Goal: Task Accomplishment & Management: Use online tool/utility

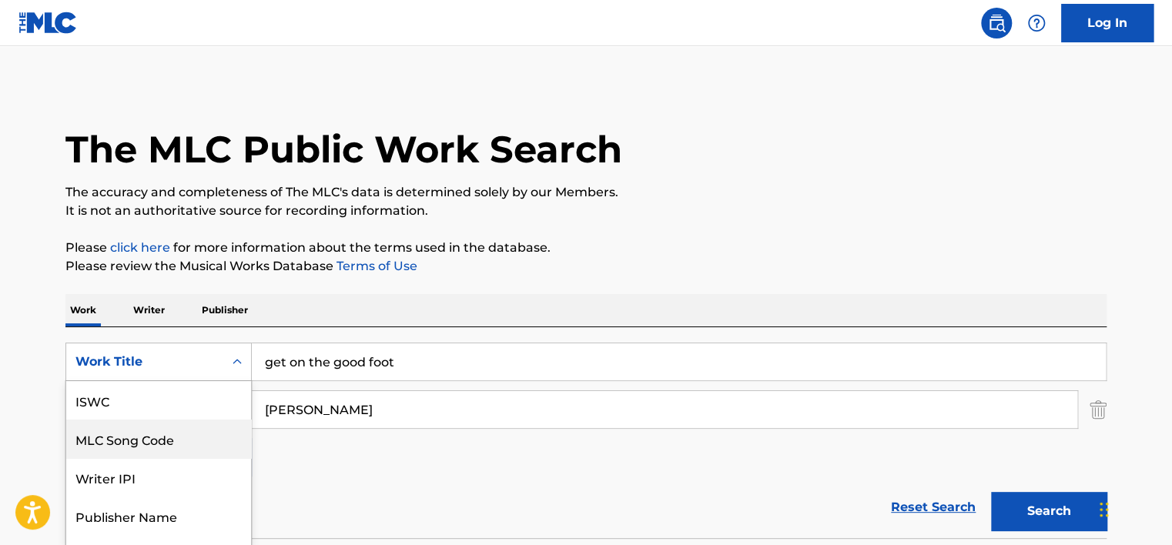
click at [228, 356] on div "7 results available. Use Up and Down to choose options, press Enter to select t…" at bounding box center [158, 362] width 186 height 38
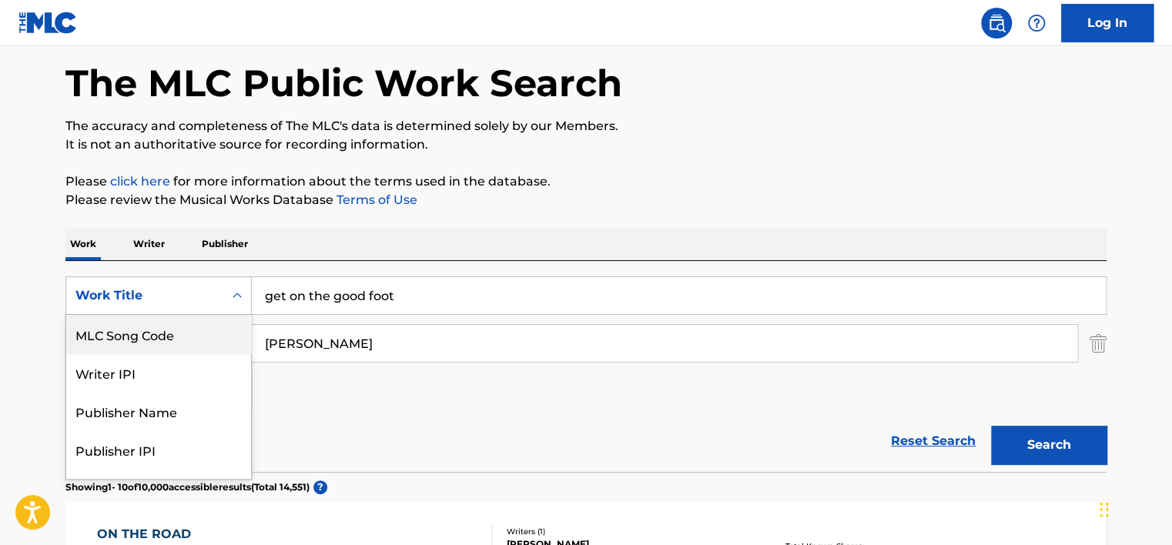
scroll to position [68, 0]
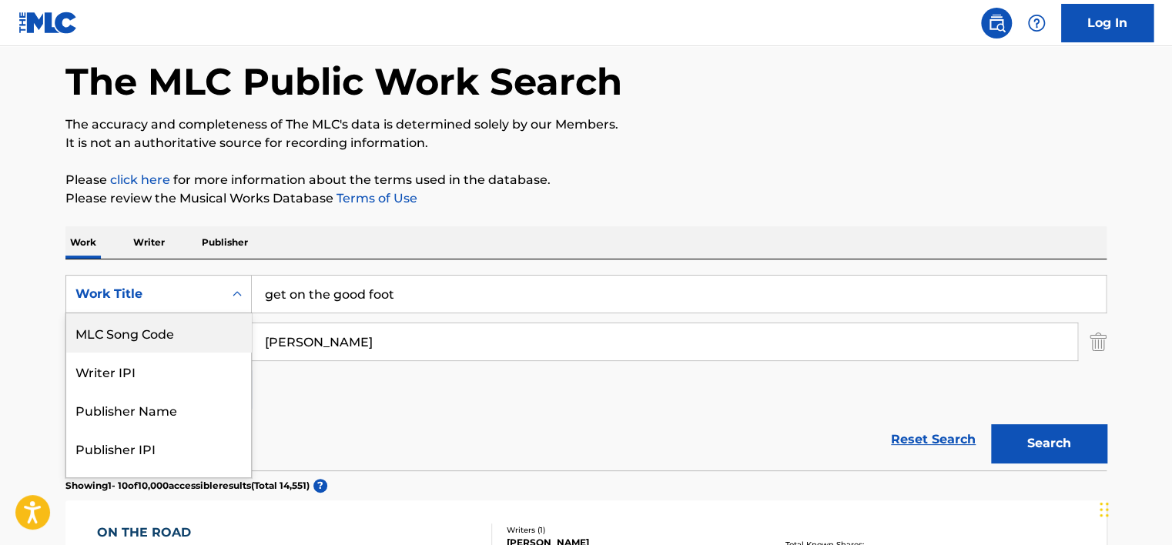
click at [214, 330] on div "MLC Song Code" at bounding box center [158, 332] width 185 height 38
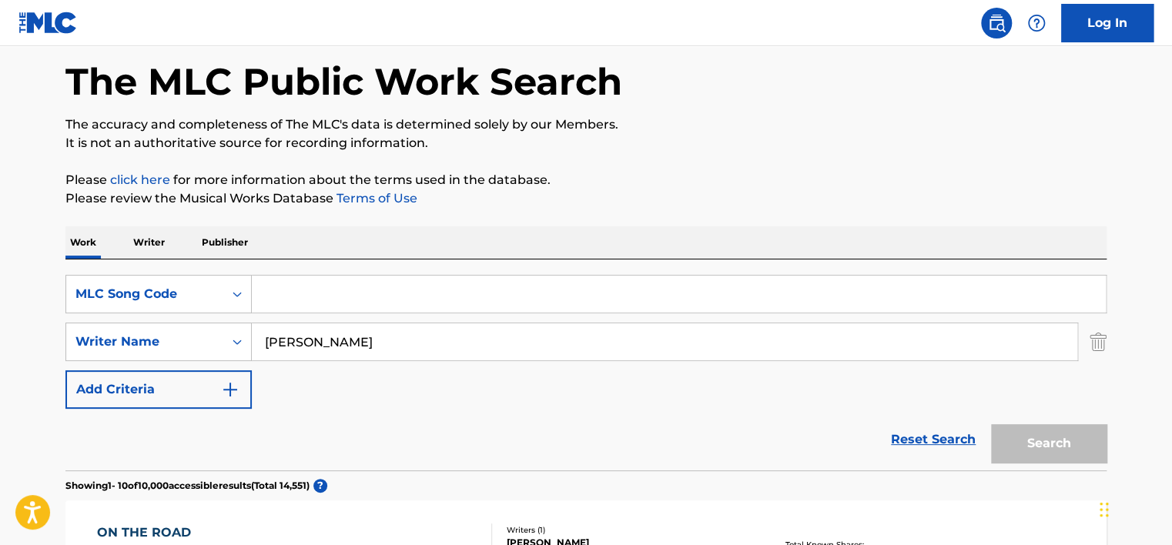
drag, startPoint x: 343, startPoint y: 290, endPoint x: 330, endPoint y: 296, distance: 14.8
click at [342, 290] on input "Search Form" at bounding box center [679, 294] width 854 height 37
drag, startPoint x: 323, startPoint y: 296, endPoint x: 311, endPoint y: 357, distance: 62.1
click at [311, 357] on input "CLARK" at bounding box center [664, 341] width 825 height 37
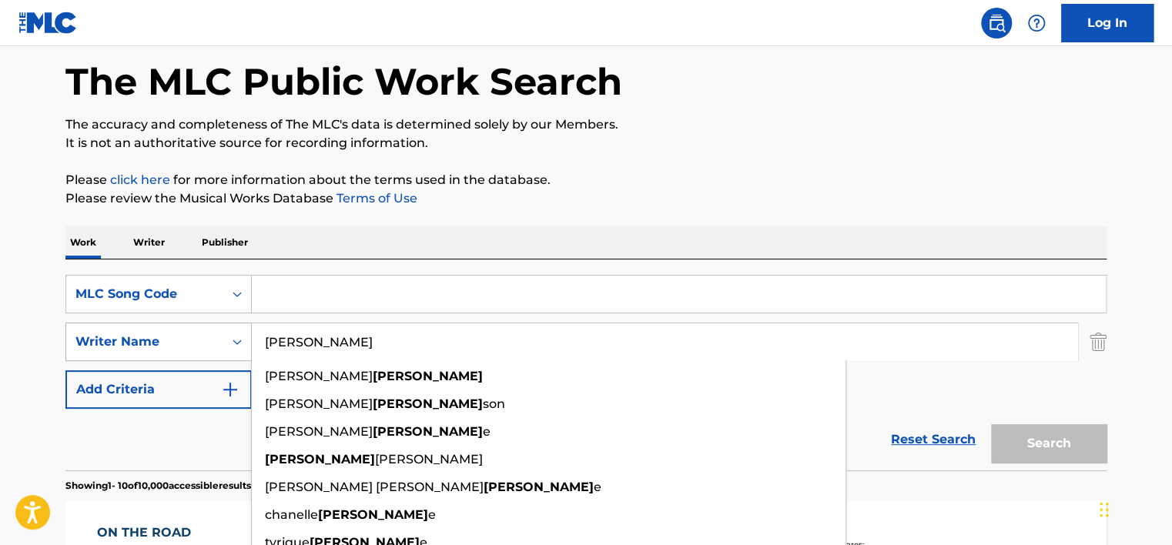
drag, startPoint x: 273, startPoint y: 340, endPoint x: 238, endPoint y: 336, distance: 34.9
click at [238, 336] on div "SearchWithCriteriabf62d8ed-97ac-449f-baba-30107acb90a3 Writer Name CLARK jesse …" at bounding box center [585, 342] width 1041 height 38
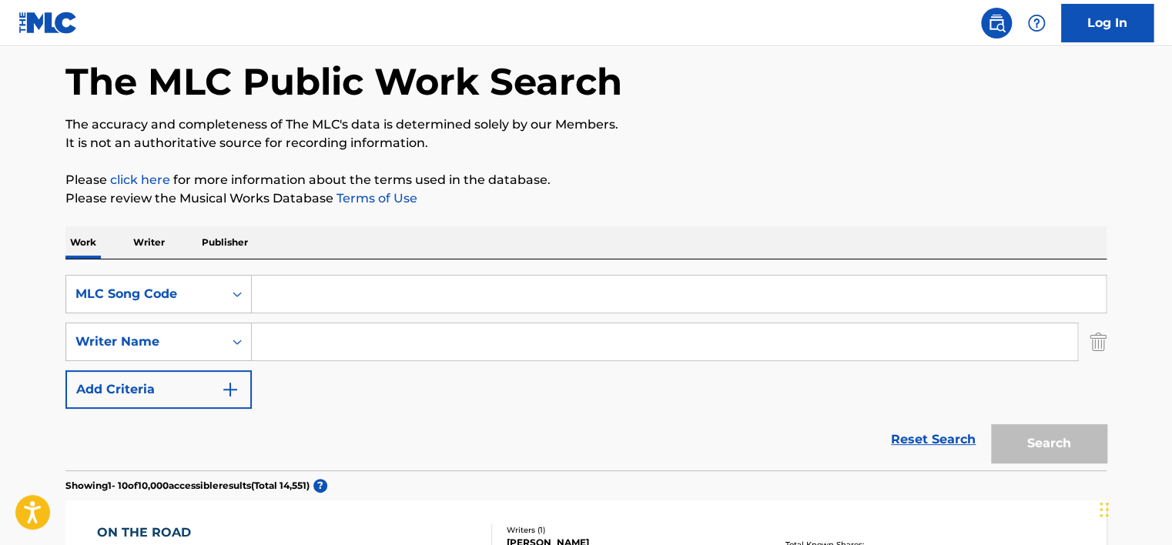
click at [288, 296] on input "Search Form" at bounding box center [679, 294] width 854 height 37
paste input "S762UI"
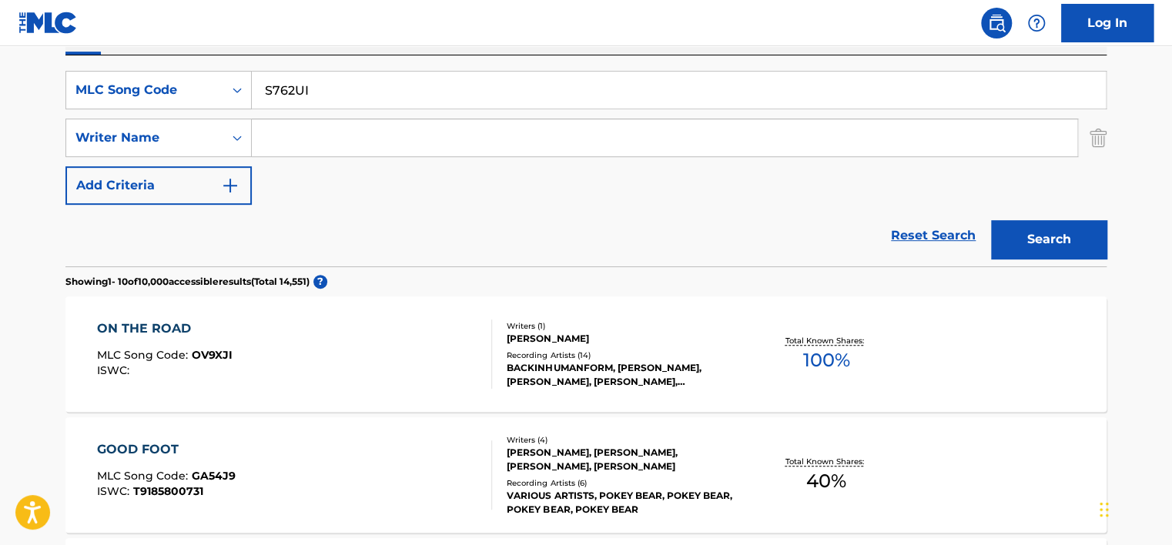
scroll to position [299, 0]
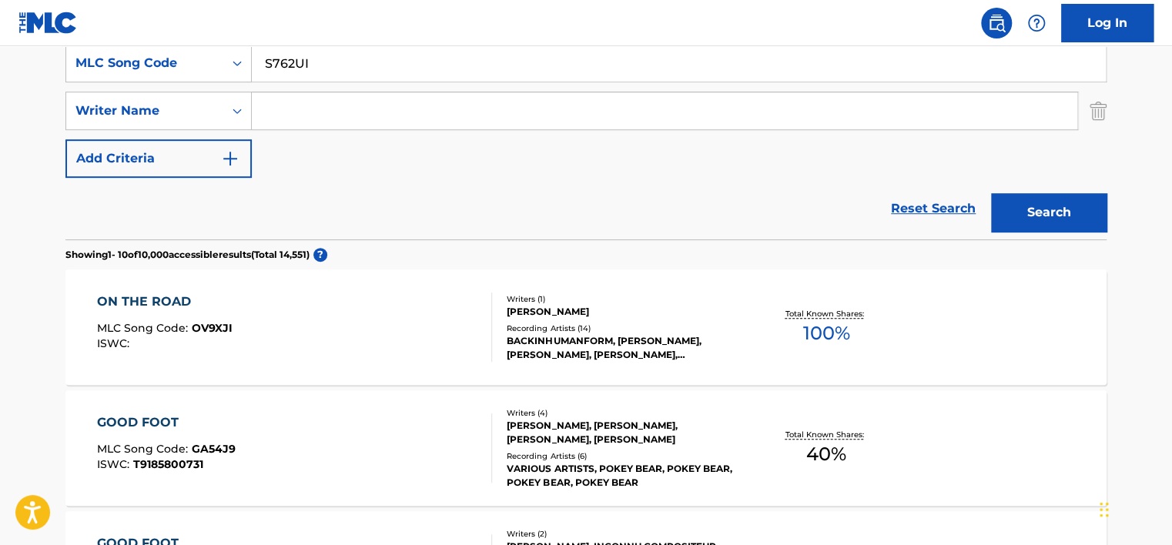
type input "S762UI"
click at [1034, 216] on button "Search" at bounding box center [1048, 212] width 115 height 38
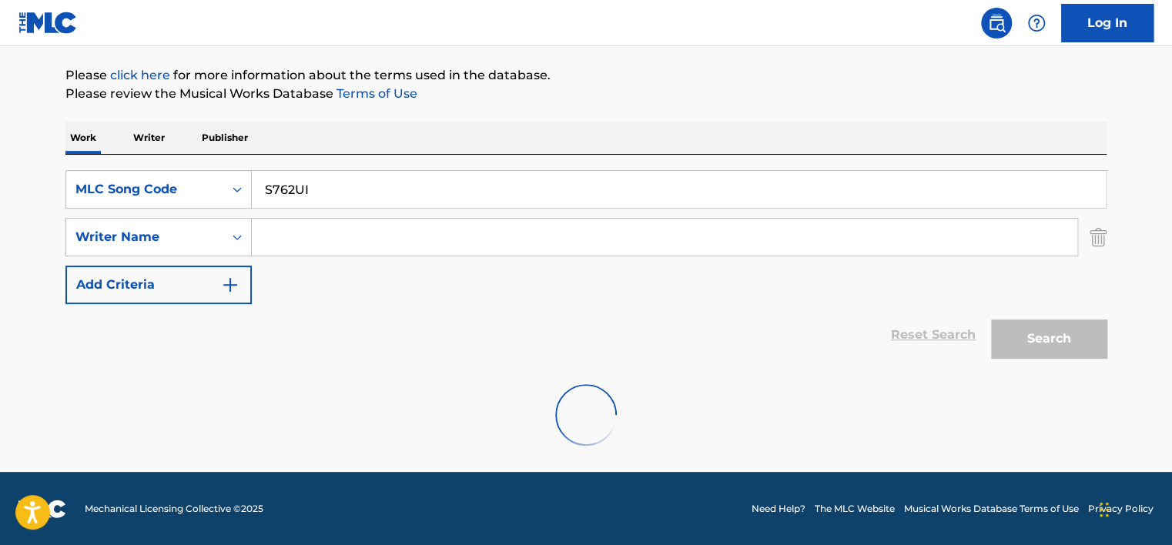
scroll to position [293, 0]
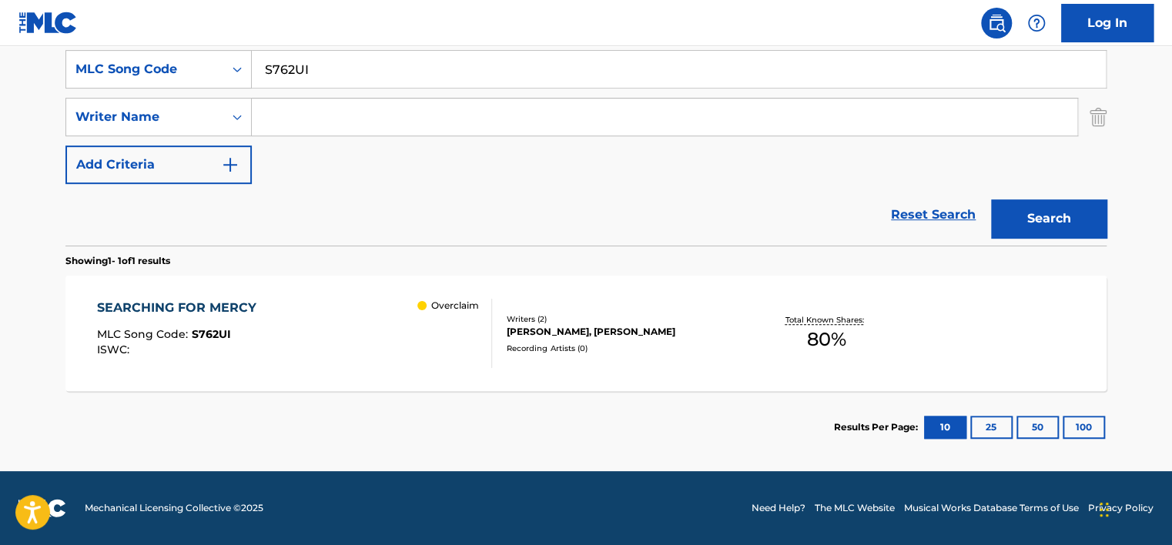
click at [471, 333] on div "Overclaim" at bounding box center [454, 333] width 74 height 69
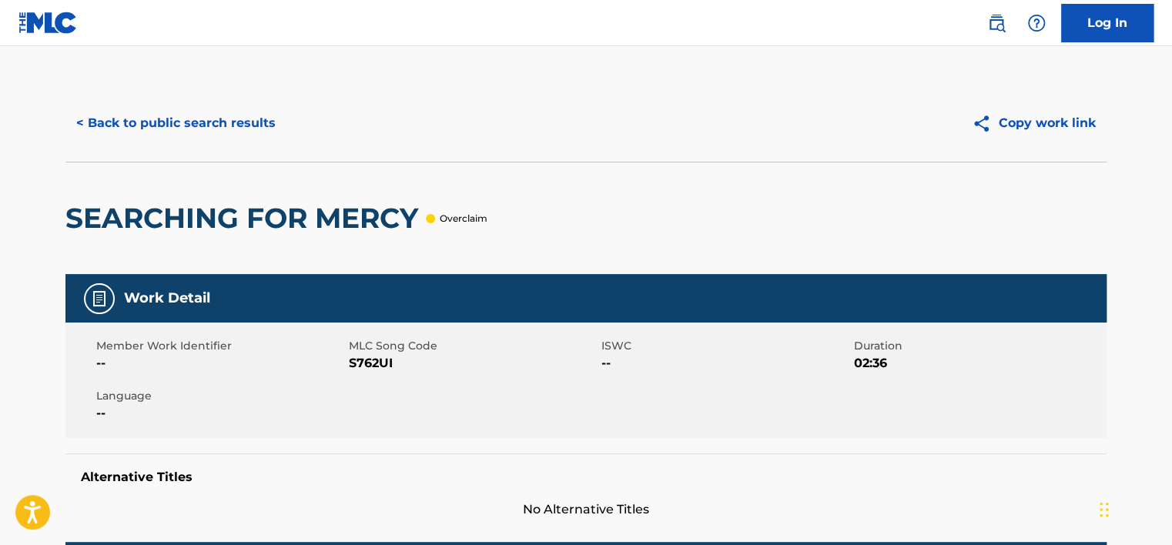
click at [1114, 35] on link "Log In" at bounding box center [1107, 23] width 92 height 38
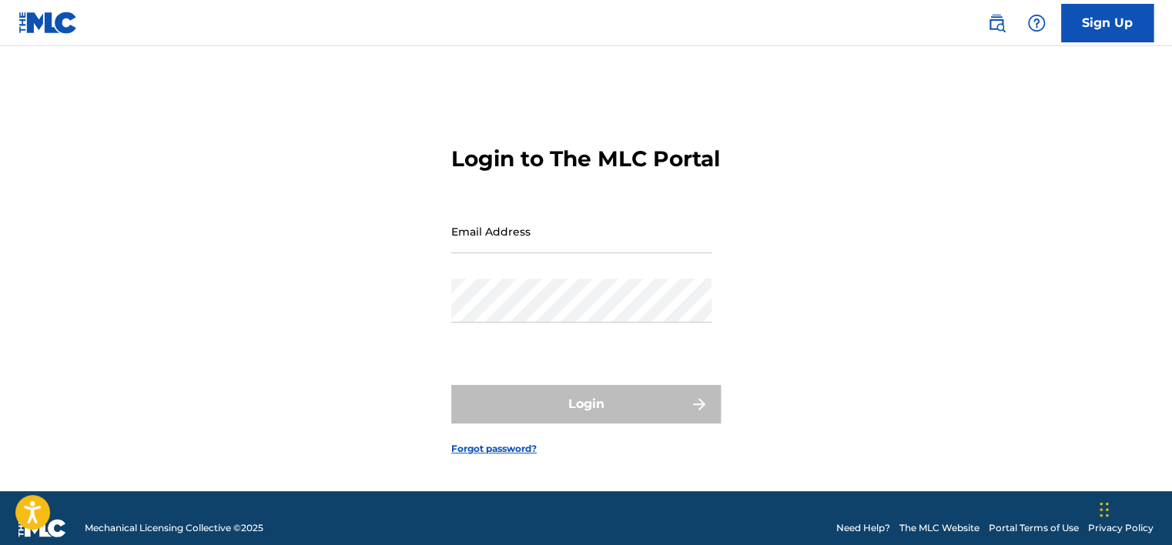
type input "[PERSON_NAME][EMAIL_ADDRESS][PERSON_NAME][DOMAIN_NAME]"
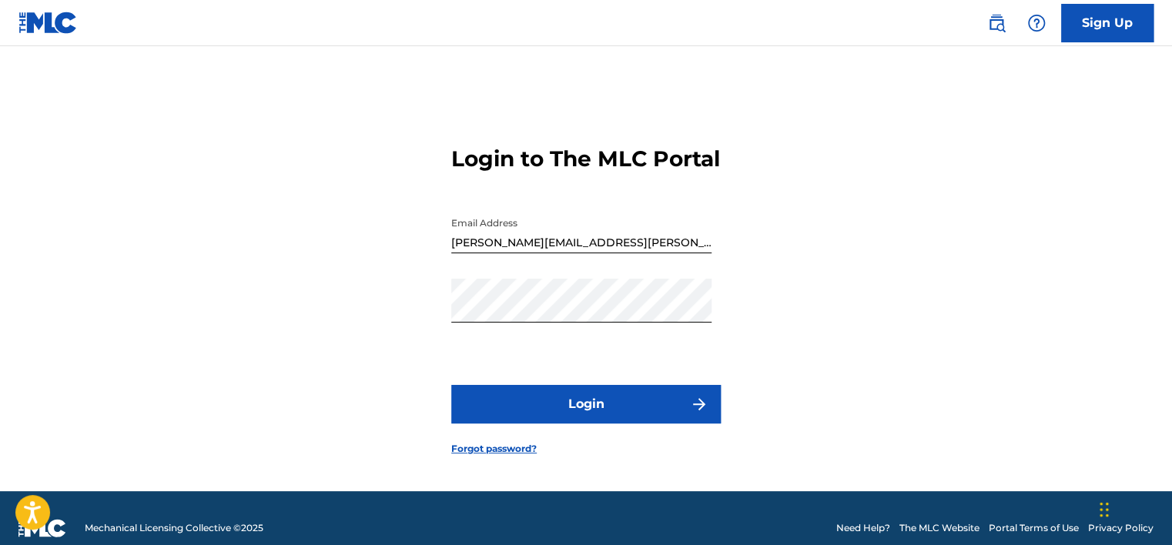
click at [603, 422] on button "Login" at bounding box center [585, 404] width 269 height 38
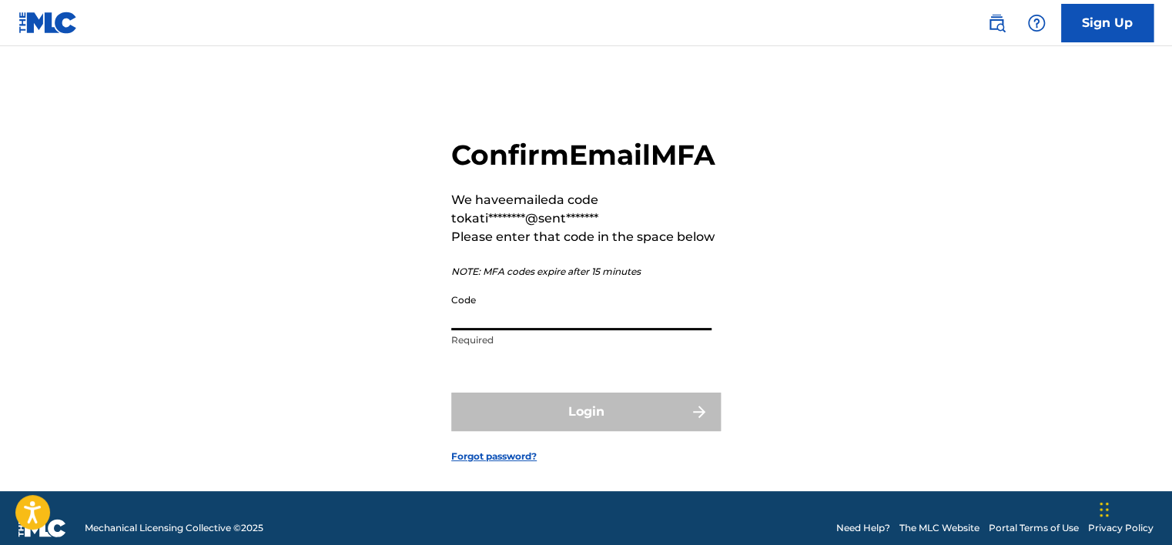
click at [601, 330] on input "Code" at bounding box center [581, 308] width 260 height 44
click at [525, 330] on input "Code" at bounding box center [581, 308] width 260 height 44
paste input "069924"
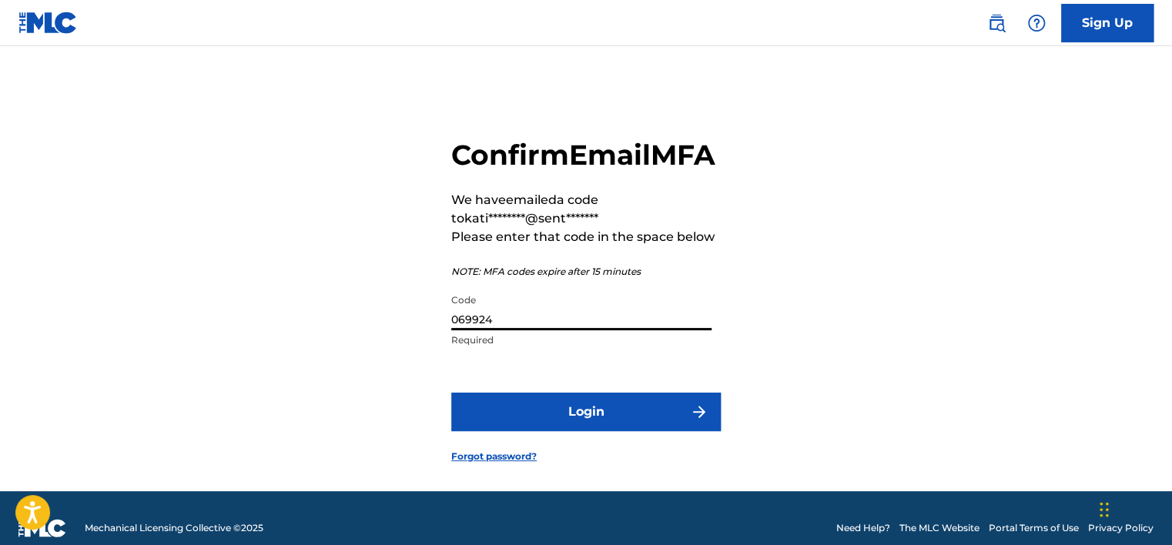
type input "069924"
click at [664, 431] on button "Login" at bounding box center [585, 412] width 269 height 38
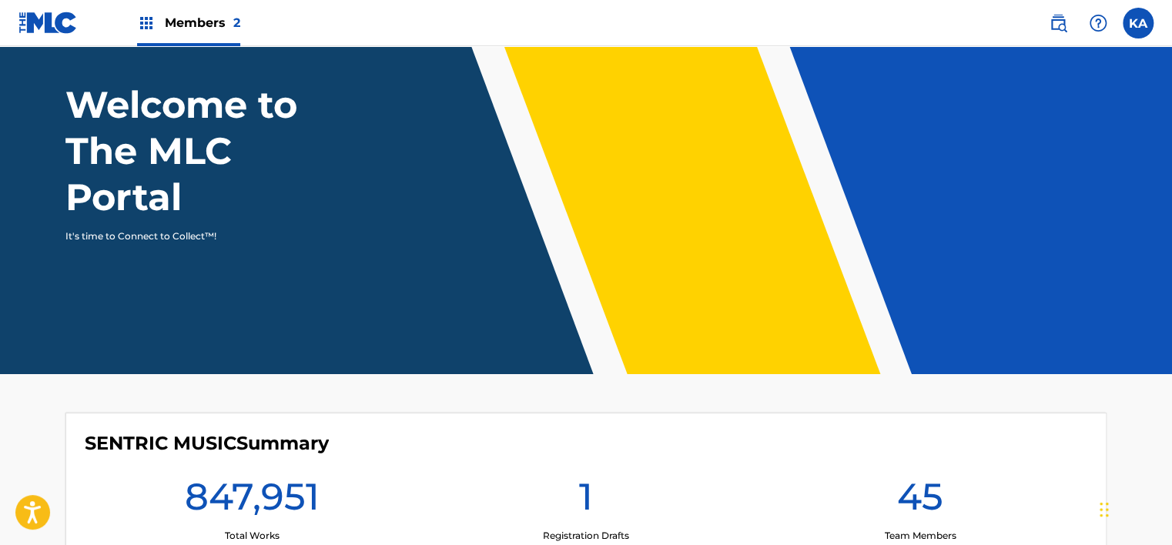
click at [209, 35] on div "Members 2" at bounding box center [188, 22] width 103 height 45
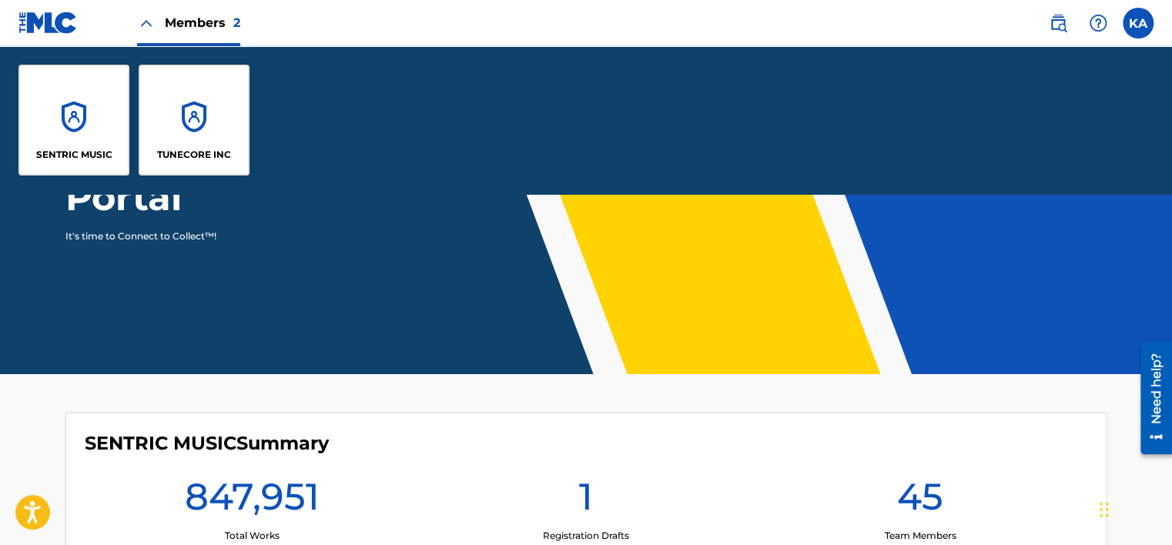
click at [220, 95] on div "TUNECORE INC" at bounding box center [194, 120] width 111 height 111
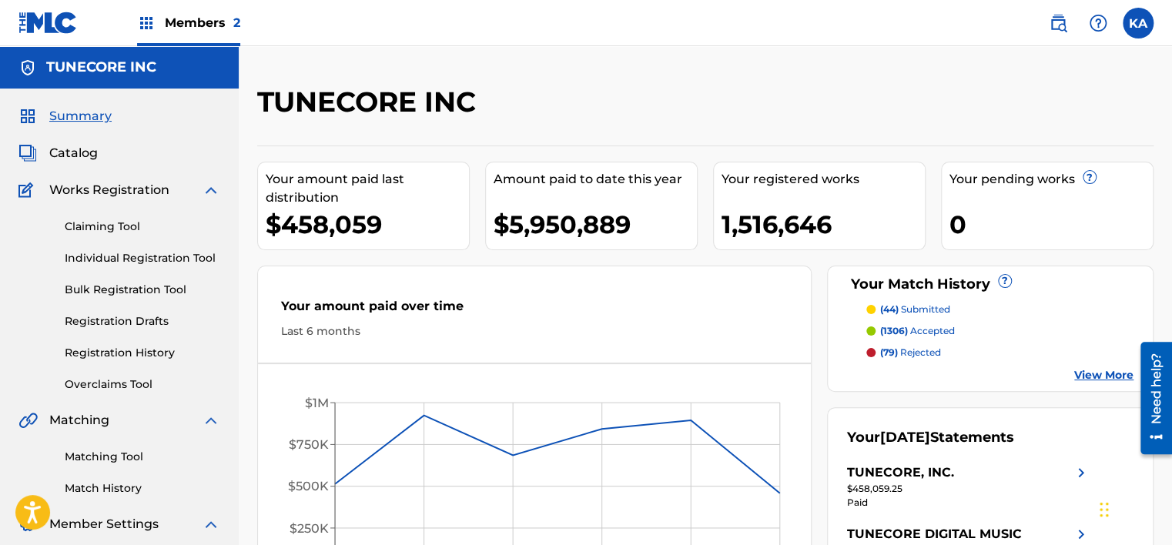
click at [122, 391] on link "Overclaims Tool" at bounding box center [143, 385] width 156 height 16
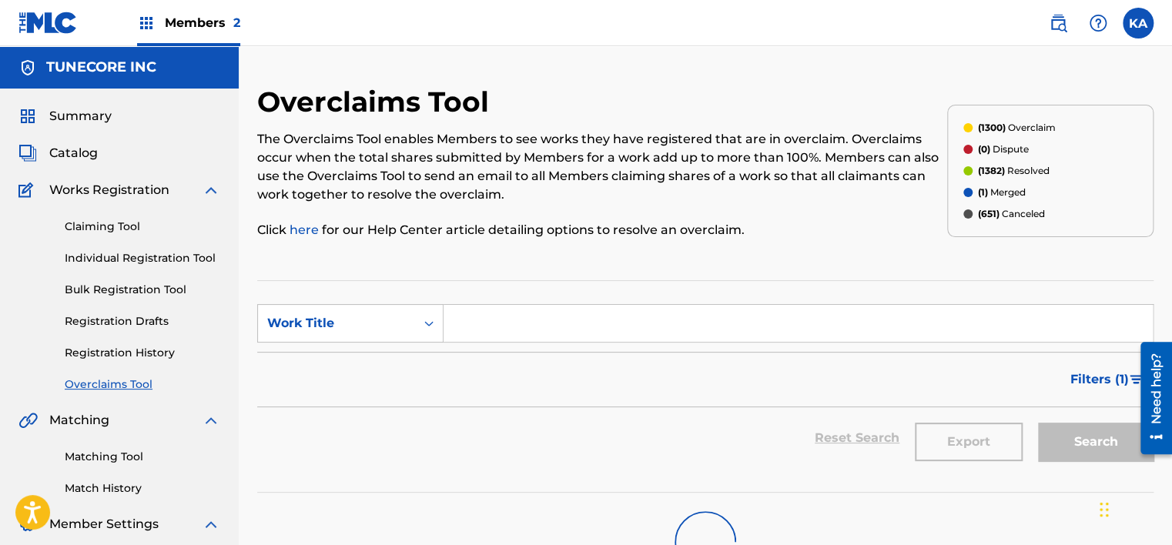
drag, startPoint x: 465, startPoint y: 320, endPoint x: 470, endPoint y: 327, distance: 8.3
click at [465, 323] on input "Search Form" at bounding box center [797, 323] width 709 height 37
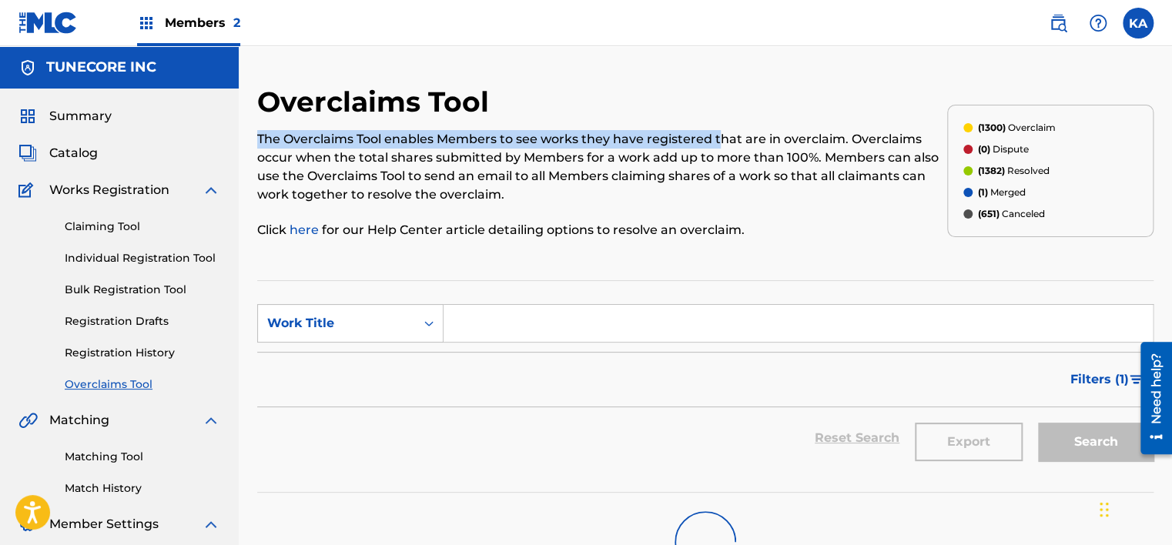
drag, startPoint x: 469, startPoint y: 326, endPoint x: 721, endPoint y: 133, distance: 317.4
click at [721, 133] on div "Overclaims Tool The Overclaims Tool enables Members to see works they have regi…" at bounding box center [602, 171] width 690 height 172
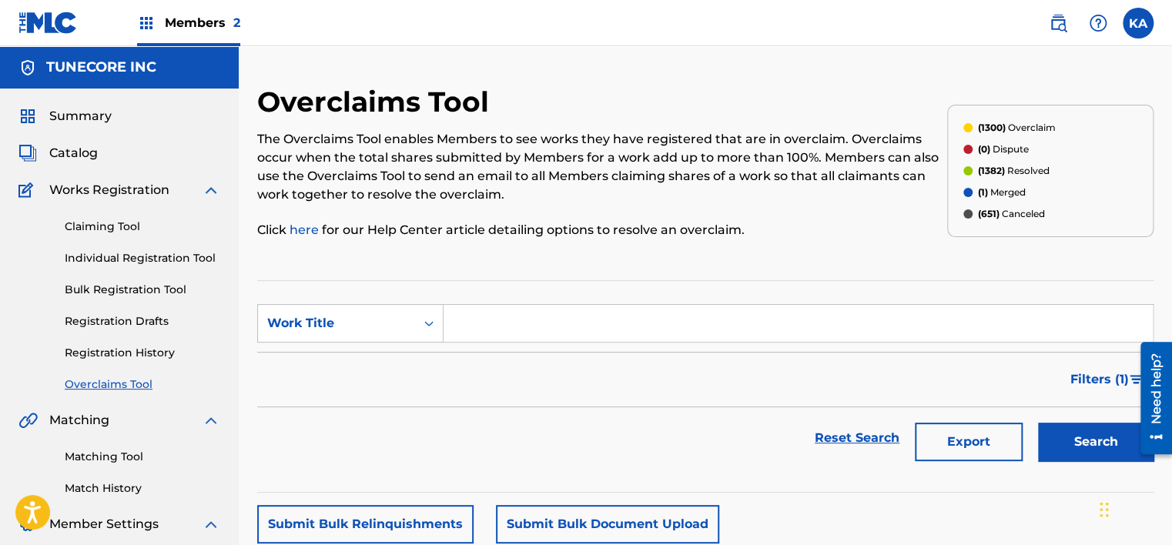
click at [473, 320] on input "Search Form" at bounding box center [797, 323] width 709 height 37
paste input "S762UI"
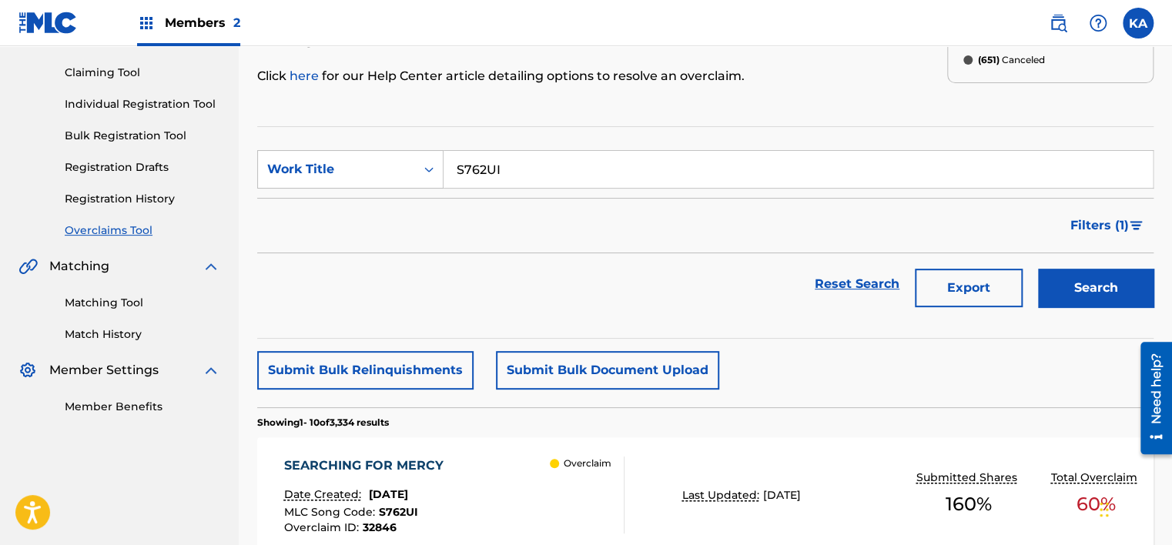
type input "S762UI"
click at [1077, 286] on button "Search" at bounding box center [1095, 288] width 115 height 38
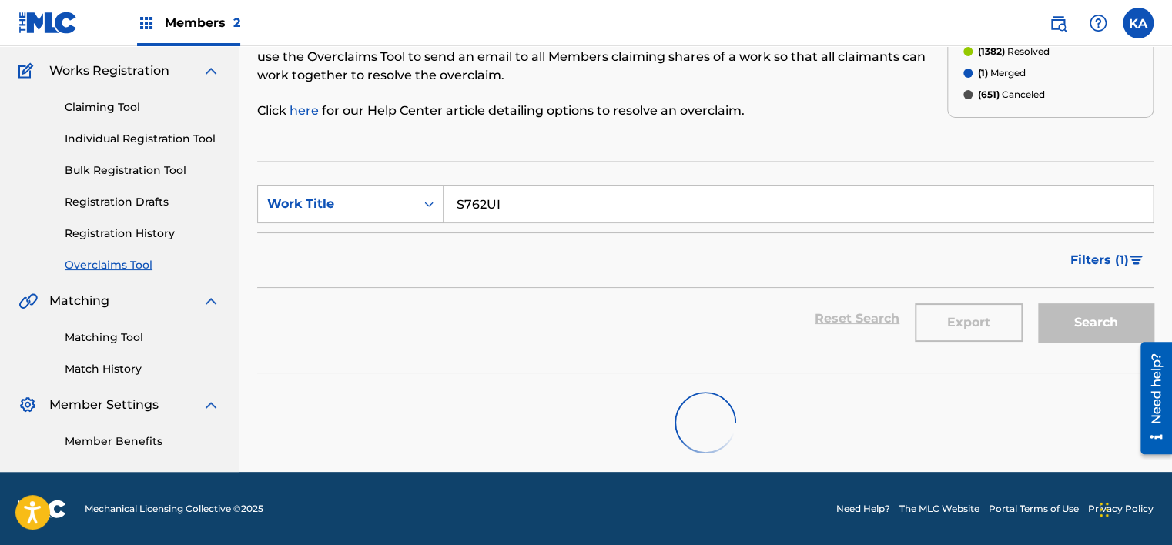
scroll to position [138, 0]
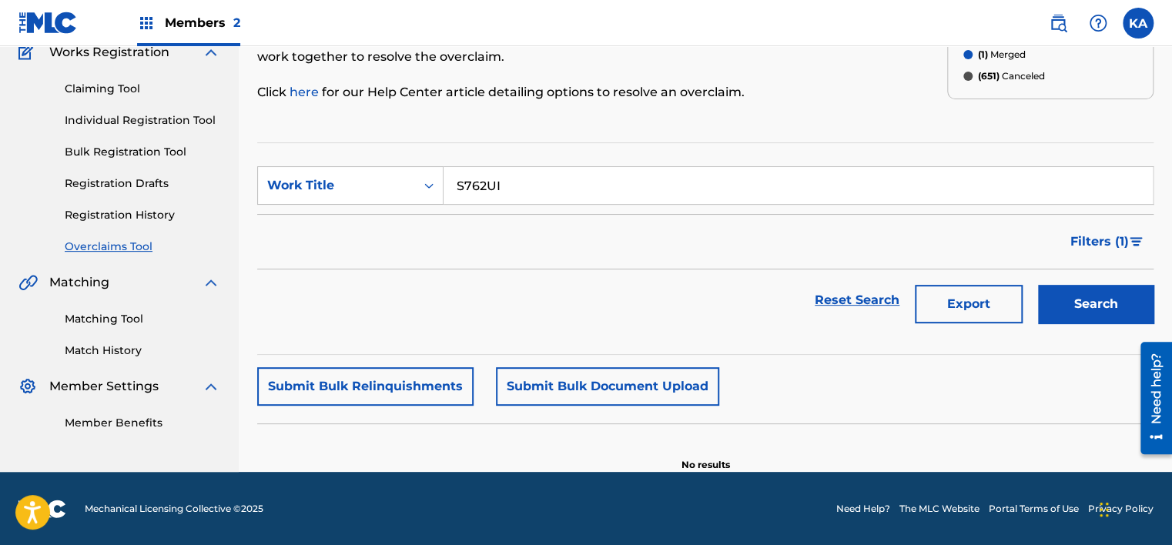
drag, startPoint x: 1083, startPoint y: 293, endPoint x: 1062, endPoint y: 292, distance: 21.6
click at [1083, 293] on button "Search" at bounding box center [1095, 304] width 115 height 38
click at [403, 183] on div "Work Title" at bounding box center [336, 185] width 139 height 18
click at [379, 226] on div "MLC Song Code" at bounding box center [350, 224] width 185 height 38
paste input "S762UI"
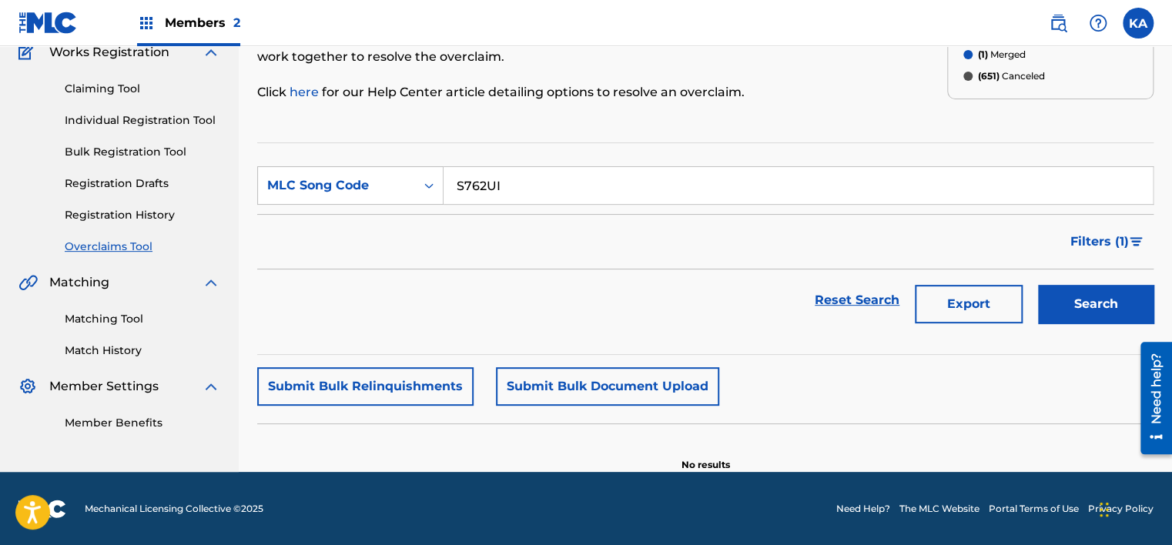
type input "S762UI"
click at [1071, 286] on button "Search" at bounding box center [1095, 304] width 115 height 38
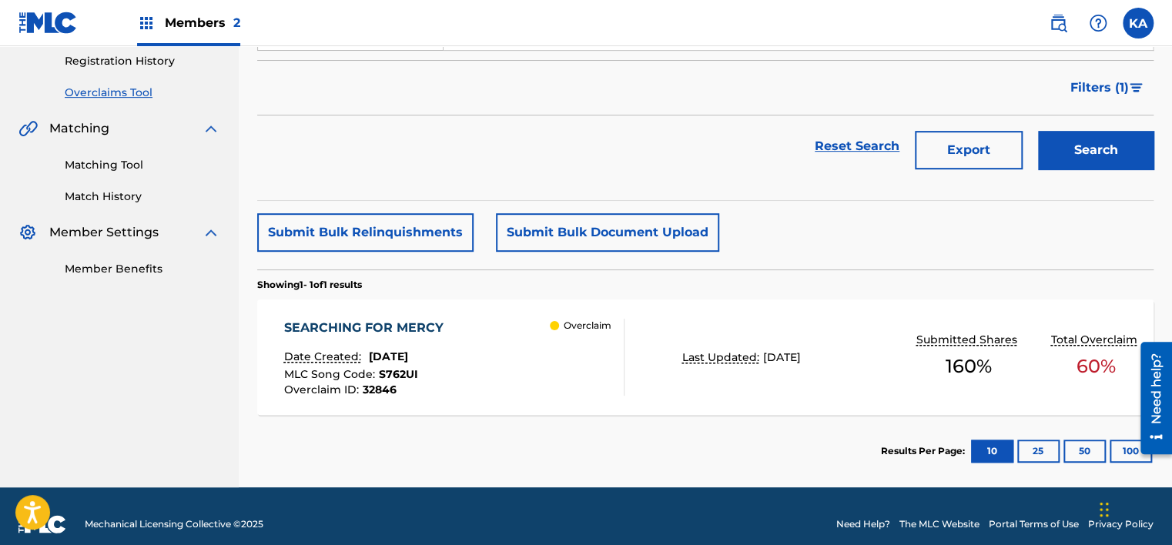
scroll to position [307, 0]
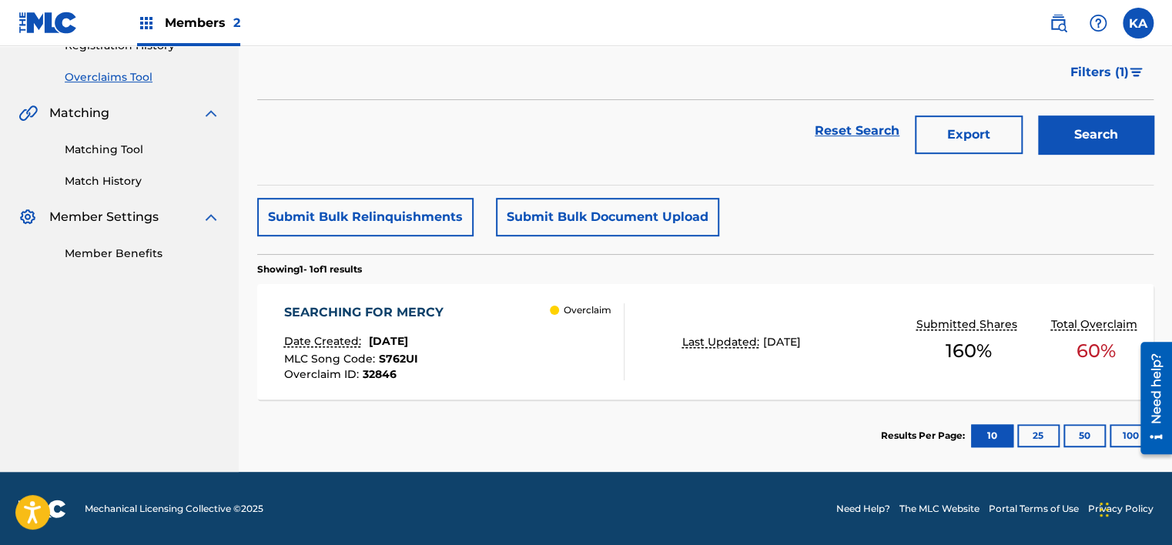
click at [635, 347] on div "SEARCHING FOR MERCY Date Created: August 20, 2025 MLC Song Code : S762UI Overcl…" at bounding box center [705, 341] width 896 height 115
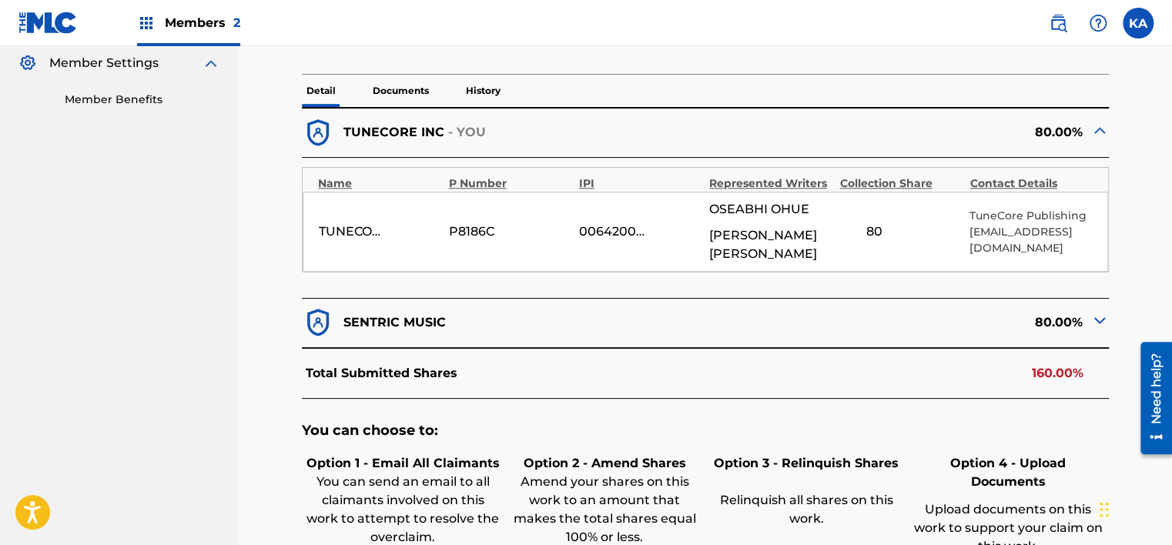
scroll to position [462, 0]
click at [1063, 306] on div "80.00%" at bounding box center [906, 322] width 403 height 32
click at [1083, 306] on div "80.00%" at bounding box center [906, 322] width 403 height 32
click at [1096, 310] on img at bounding box center [1099, 319] width 18 height 18
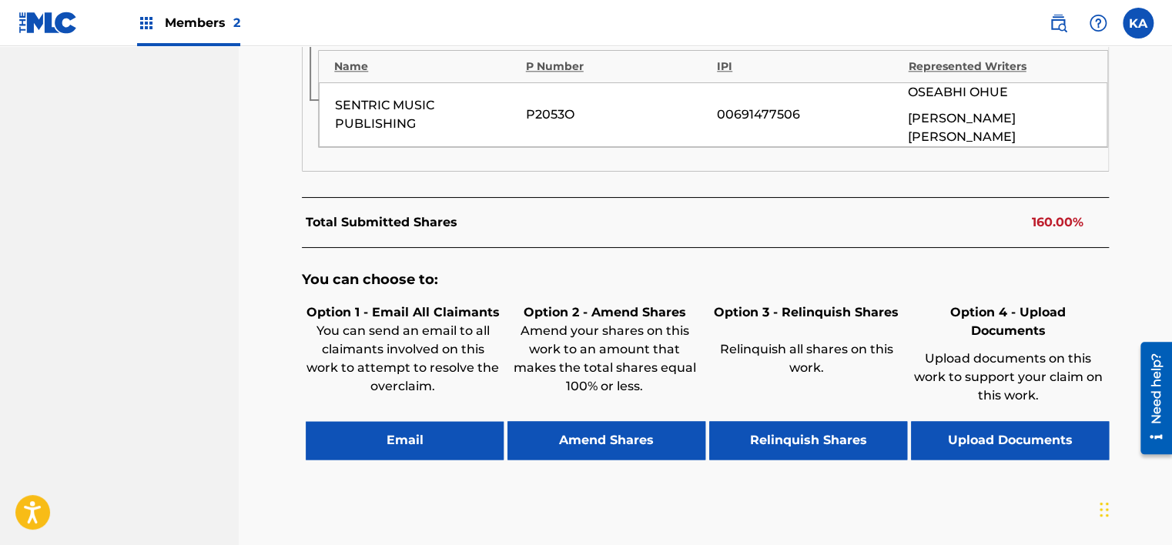
scroll to position [924, 0]
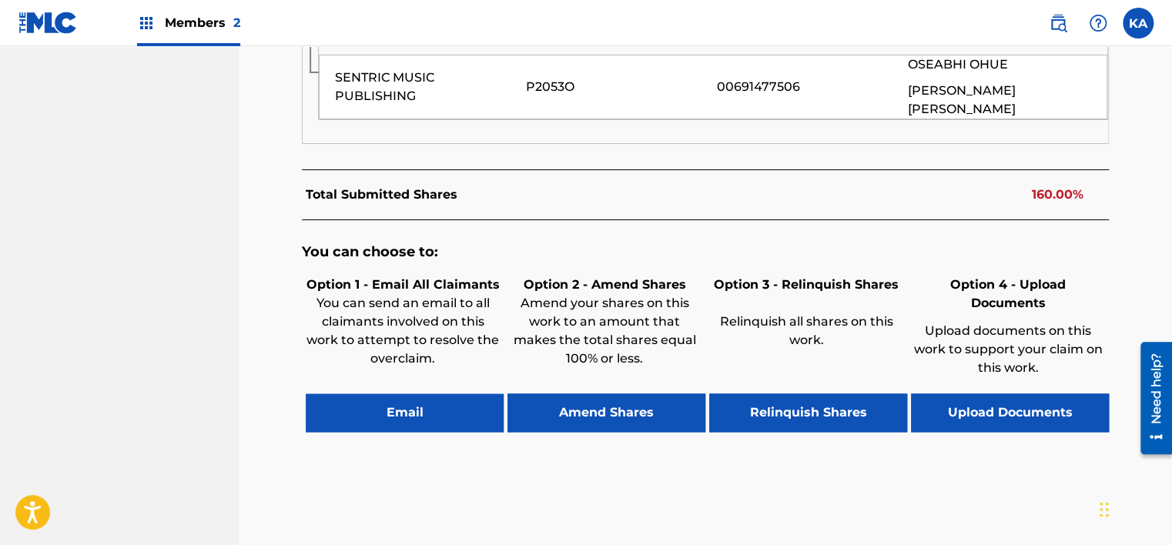
click at [957, 393] on button "Upload Documents" at bounding box center [1010, 412] width 198 height 38
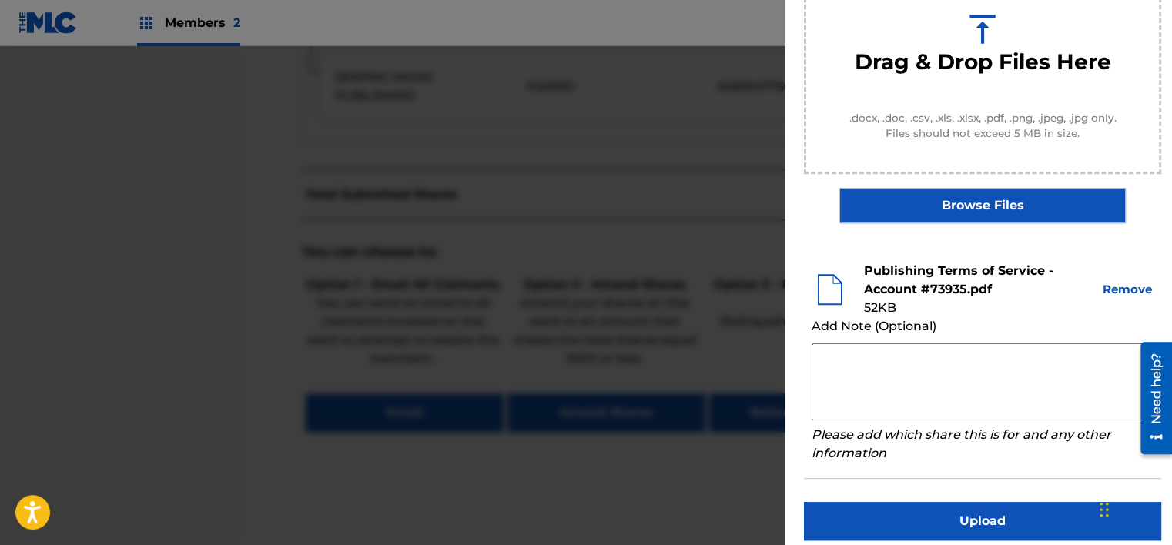
scroll to position [231, 0]
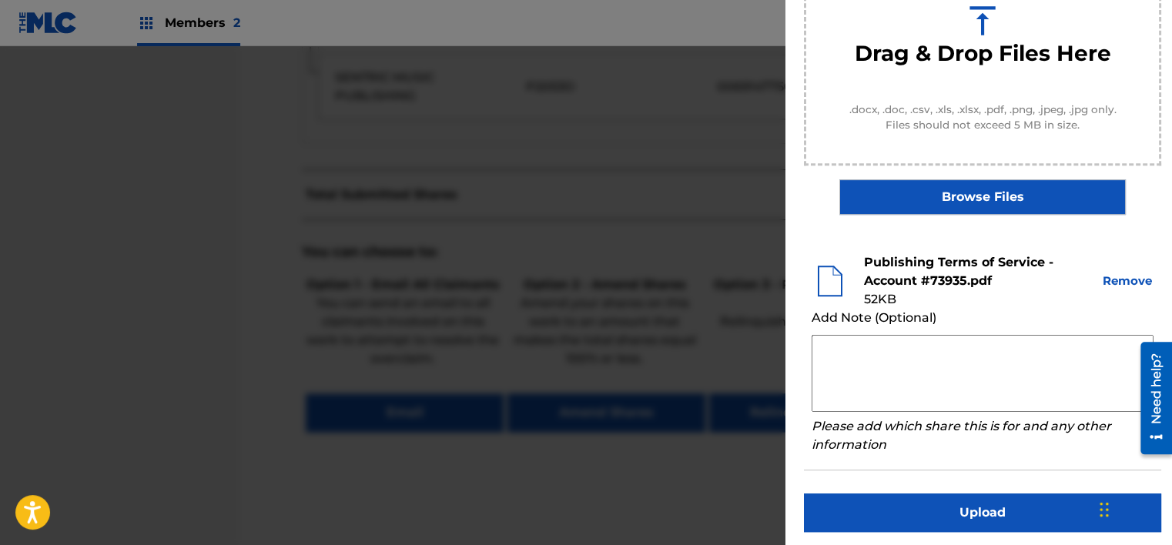
click at [1038, 520] on button "Upload" at bounding box center [982, 513] width 357 height 38
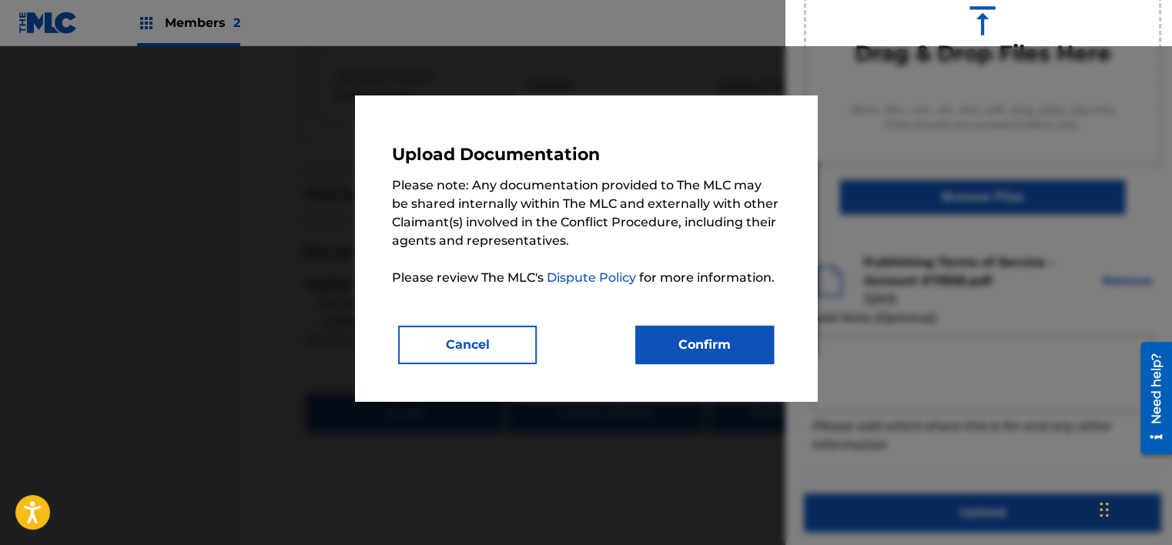
click at [732, 340] on button "Confirm" at bounding box center [704, 345] width 139 height 38
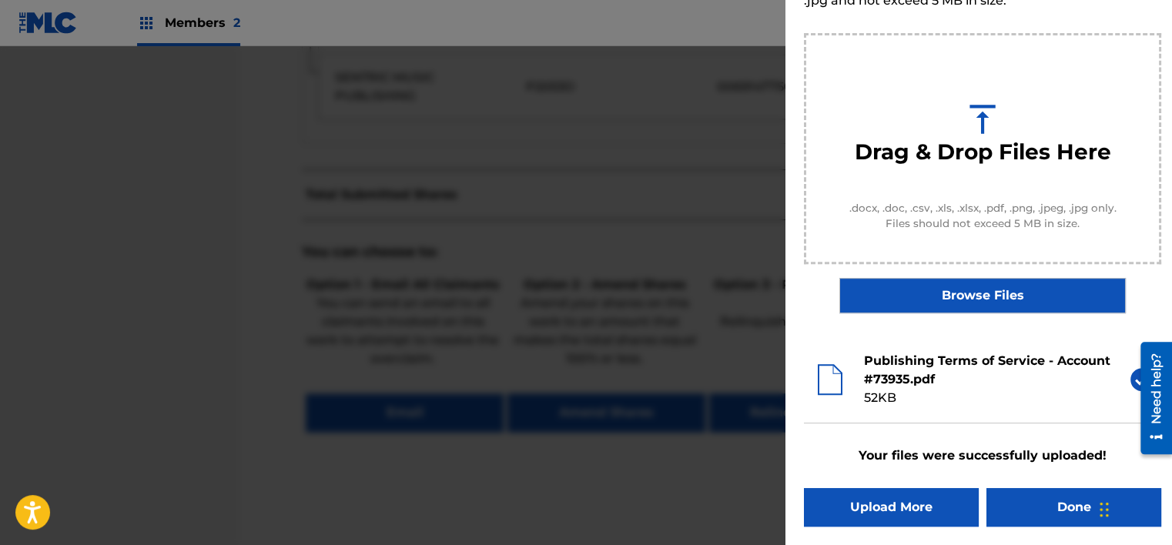
scroll to position [132, 0]
click at [1047, 526] on div "Upload Documentation Please select the file you want to upload. Your files shou…" at bounding box center [982, 207] width 394 height 678
click at [1047, 517] on button "Done" at bounding box center [1073, 508] width 175 height 38
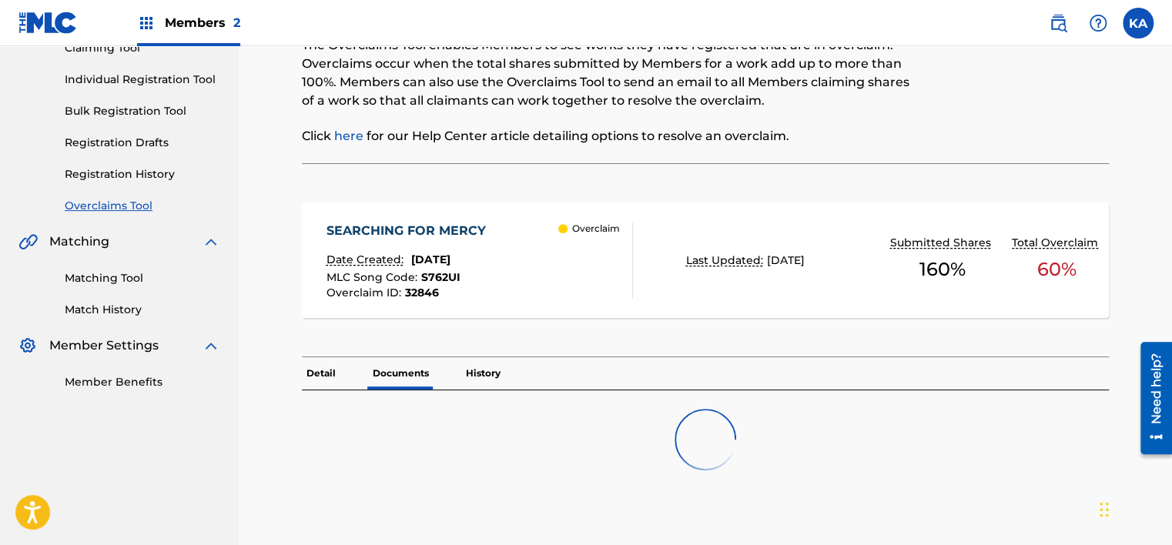
scroll to position [273, 0]
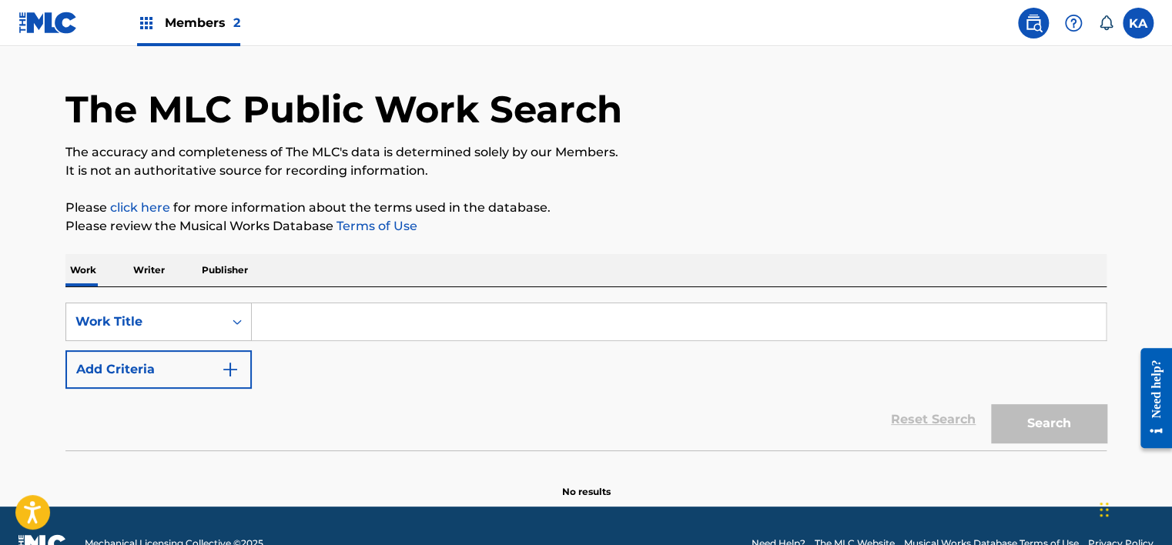
scroll to position [75, 0]
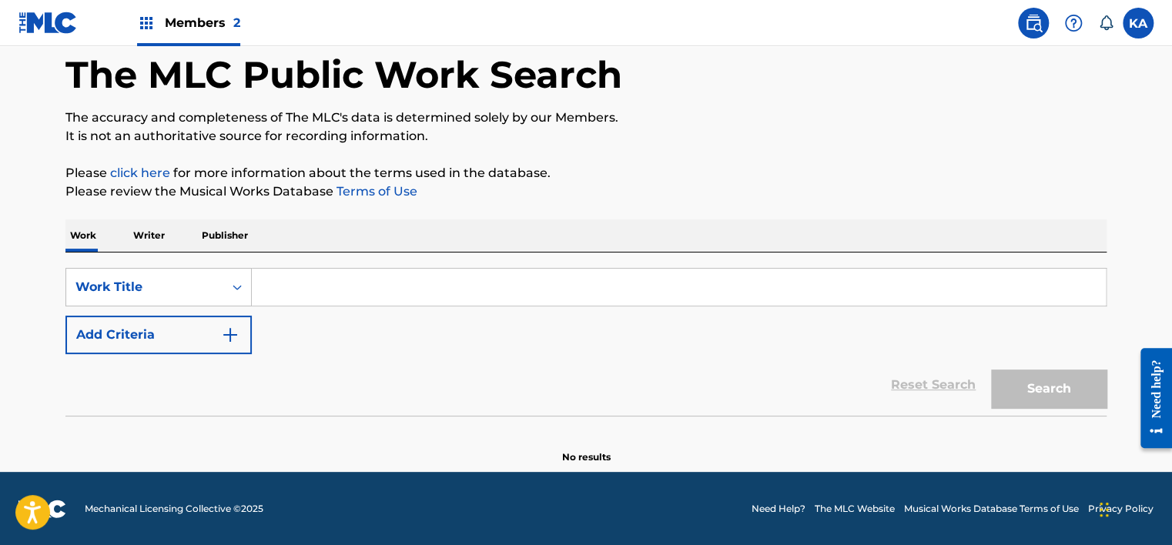
click at [346, 288] on input "Search Form" at bounding box center [679, 287] width 854 height 37
click at [224, 279] on div "Search Form" at bounding box center [237, 287] width 28 height 28
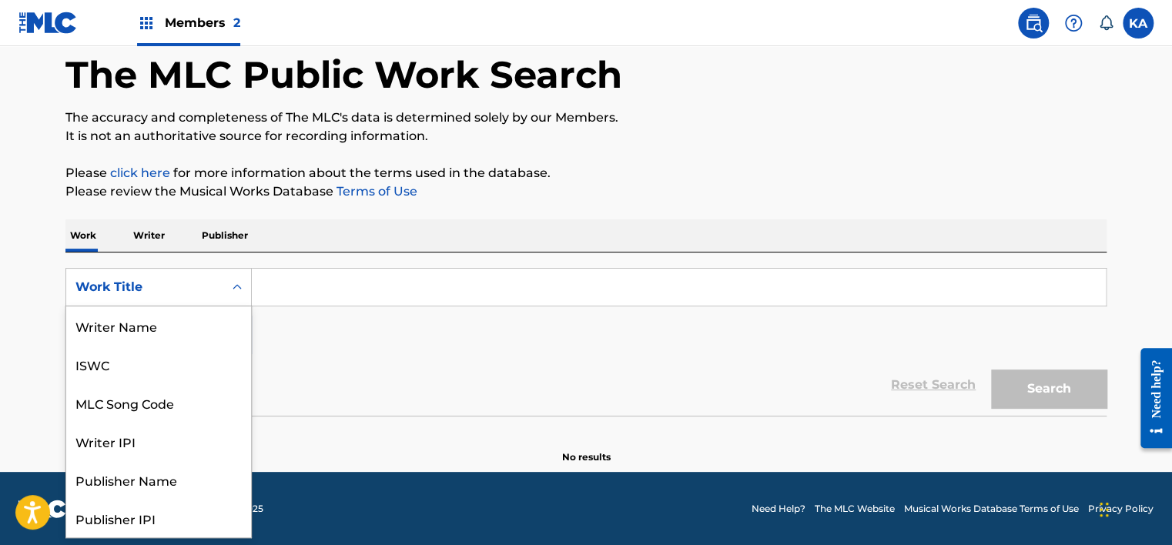
scroll to position [77, 0]
click at [206, 328] on div "MLC Song Code" at bounding box center [158, 325] width 185 height 38
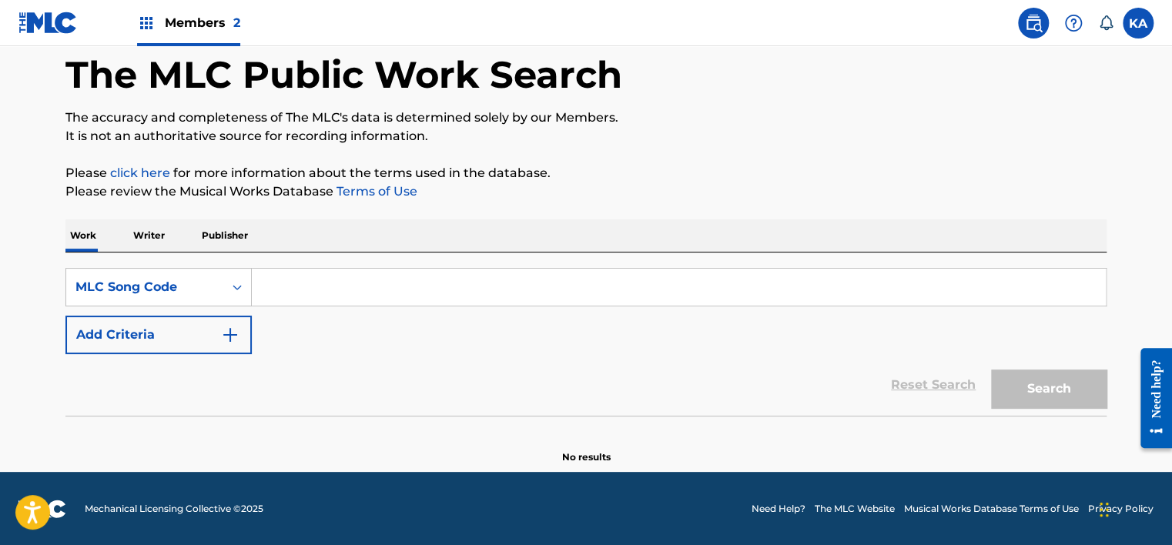
click at [195, 33] on div "Members 2" at bounding box center [188, 22] width 103 height 45
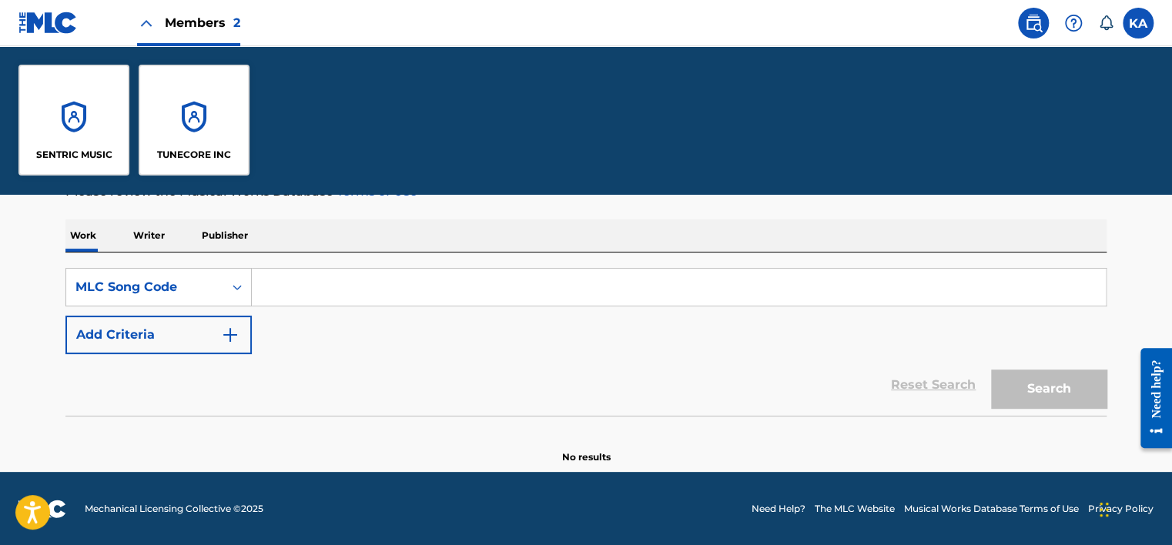
click at [214, 152] on p "TUNECORE INC" at bounding box center [194, 155] width 74 height 14
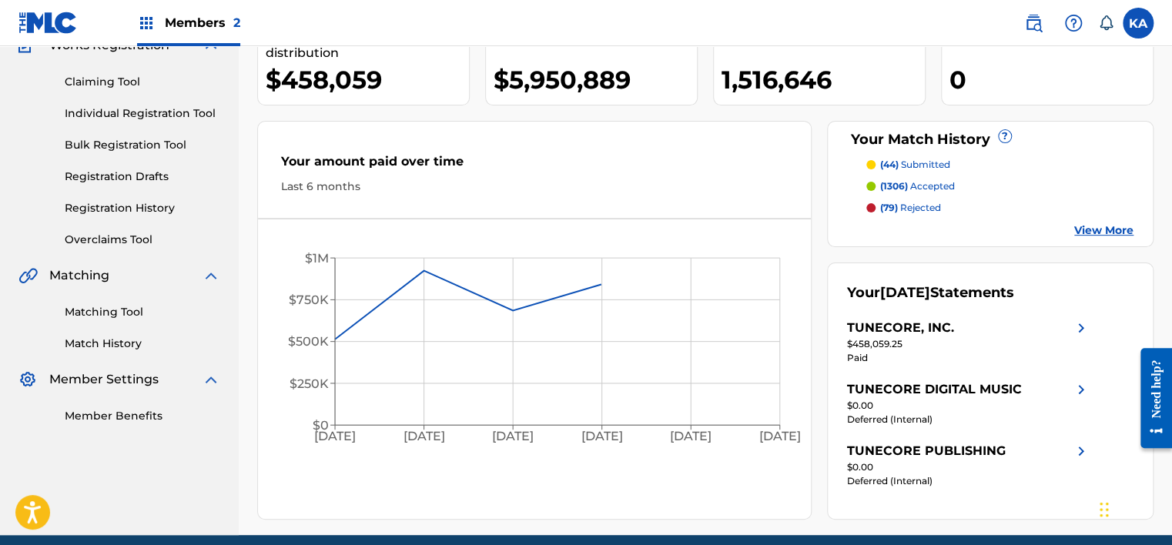
scroll to position [154, 0]
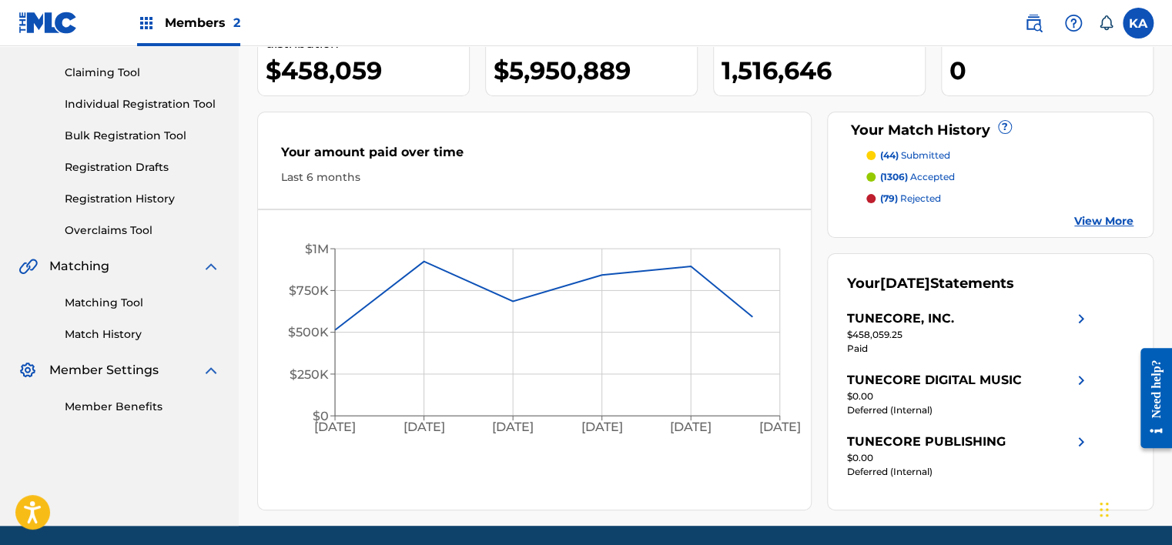
click at [115, 224] on link "Overclaims Tool" at bounding box center [143, 231] width 156 height 16
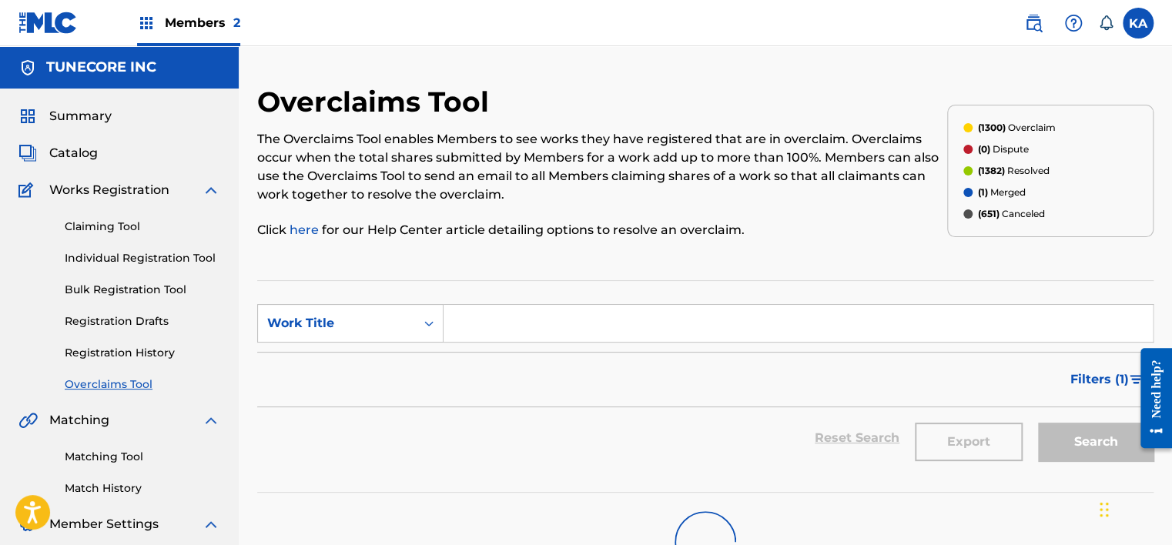
click at [487, 332] on input "Search Form" at bounding box center [797, 323] width 709 height 37
drag, startPoint x: 486, startPoint y: 330, endPoint x: 385, endPoint y: 326, distance: 100.9
click at [385, 326] on div "Work Title" at bounding box center [336, 323] width 139 height 18
click at [376, 365] on div "MLC Song Code" at bounding box center [350, 362] width 185 height 38
click at [499, 311] on input "Search Form" at bounding box center [797, 323] width 709 height 37
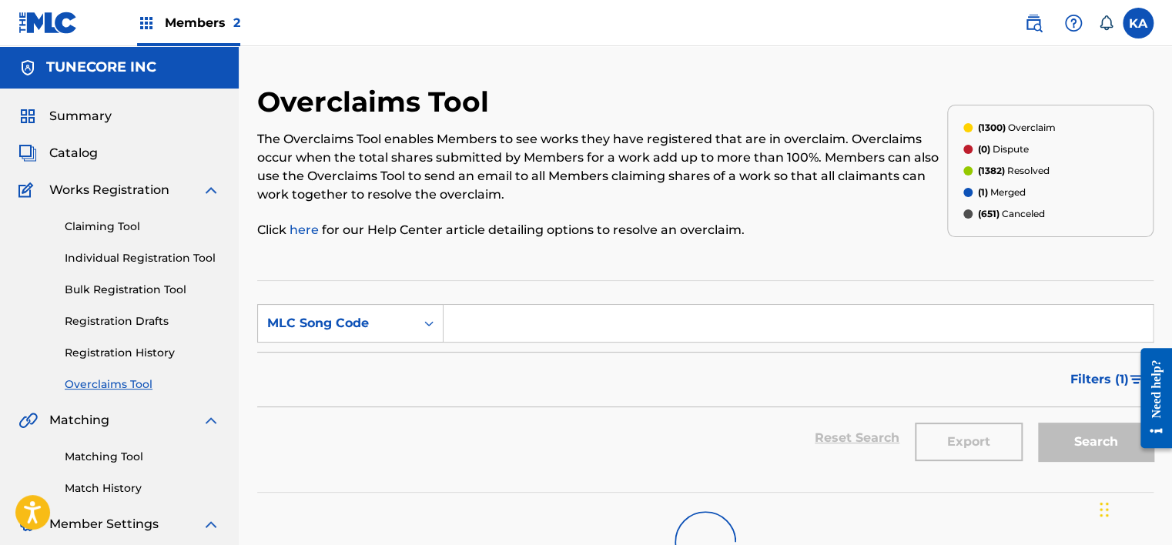
paste input "S762UI"
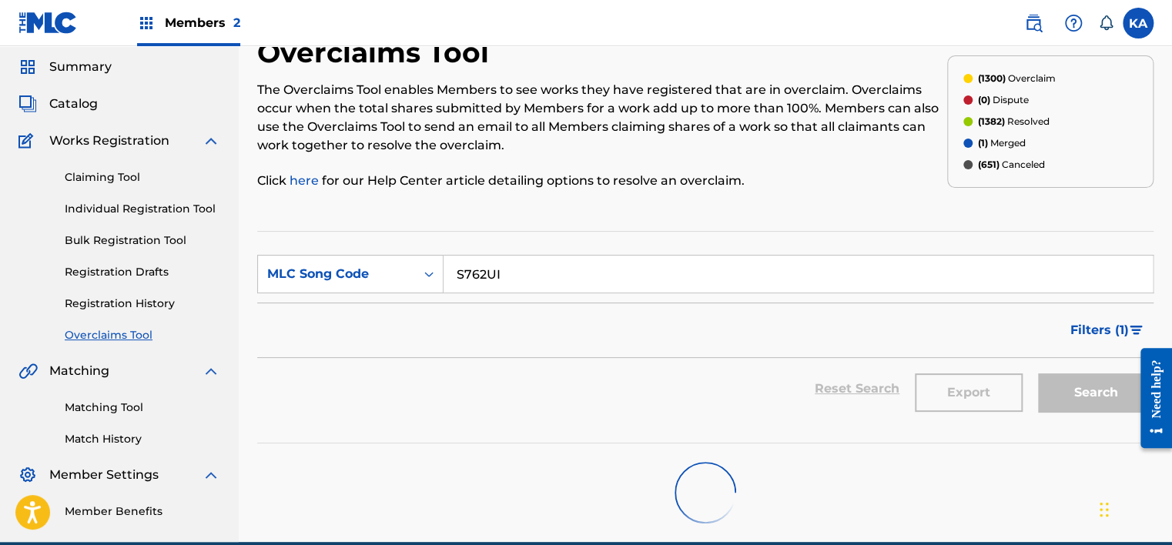
scroll to position [77, 0]
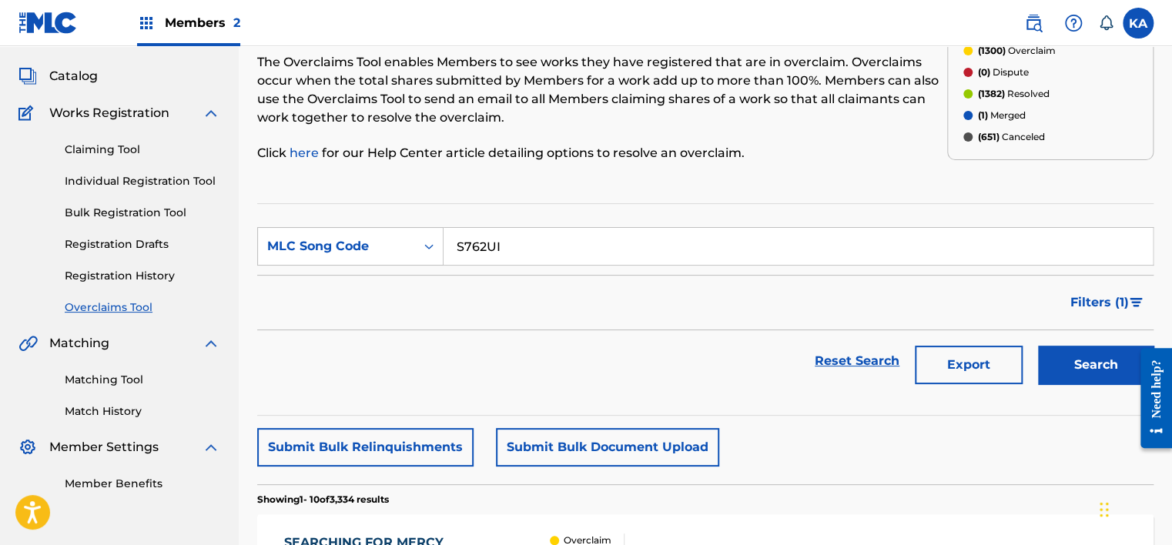
type input "S762UI"
click at [1069, 365] on button "Search" at bounding box center [1095, 365] width 115 height 38
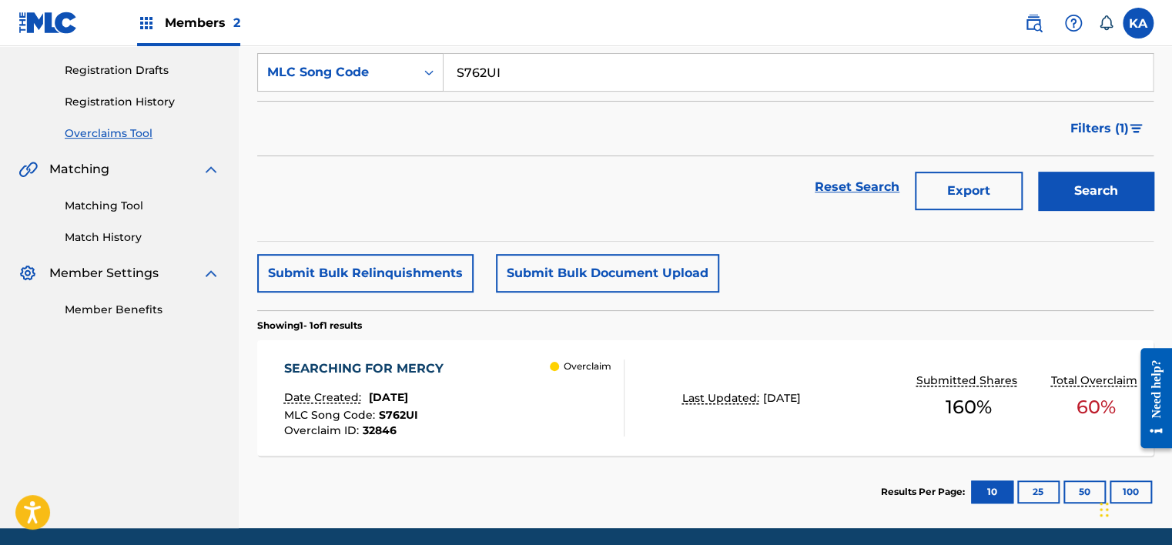
scroll to position [273, 0]
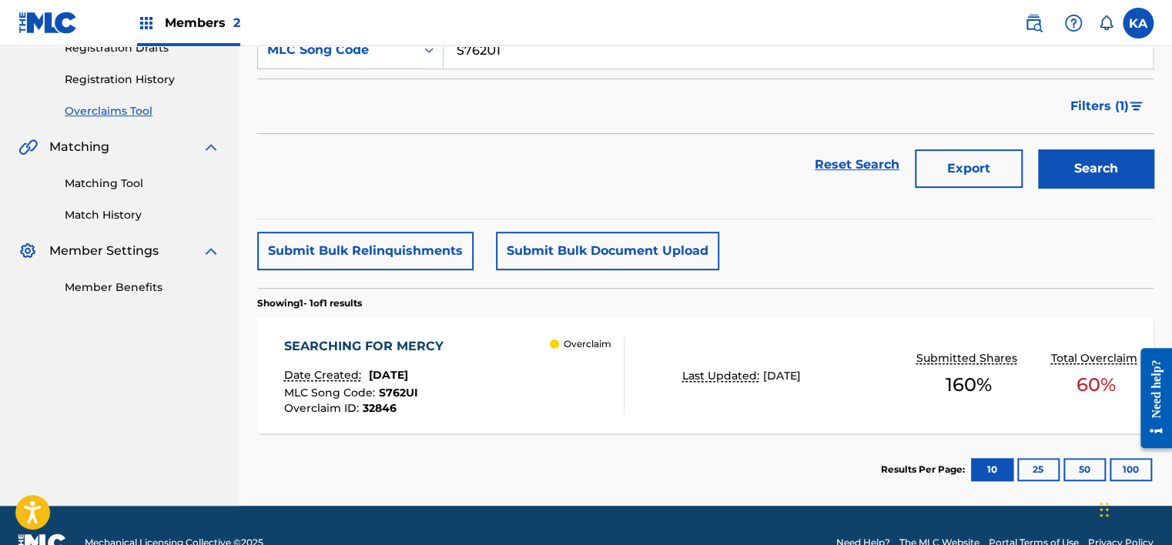
click at [604, 390] on div "Overclaim" at bounding box center [587, 375] width 74 height 77
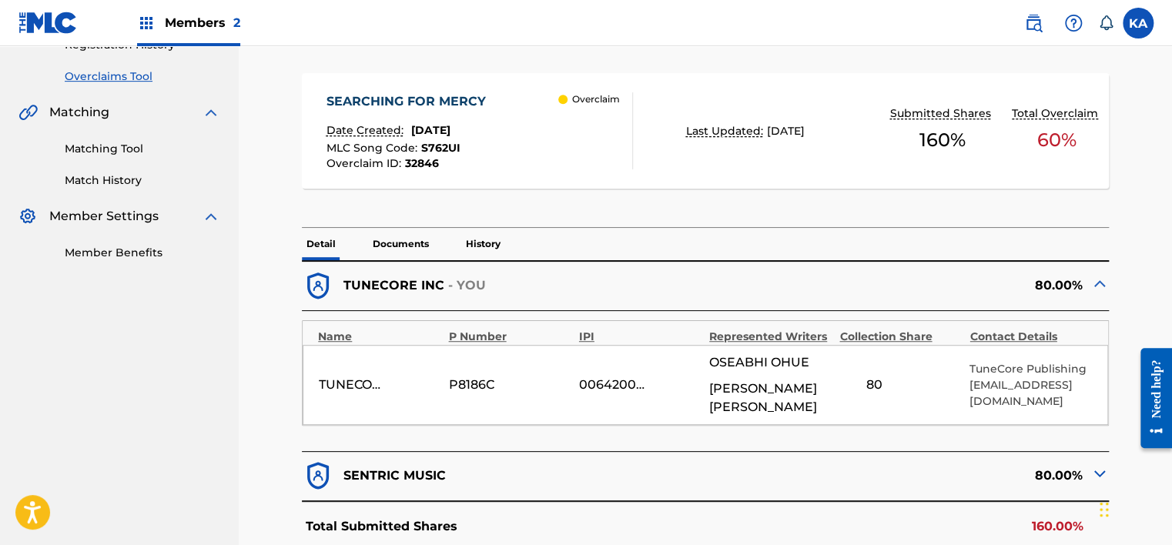
click at [400, 239] on p "Documents" at bounding box center [400, 244] width 65 height 32
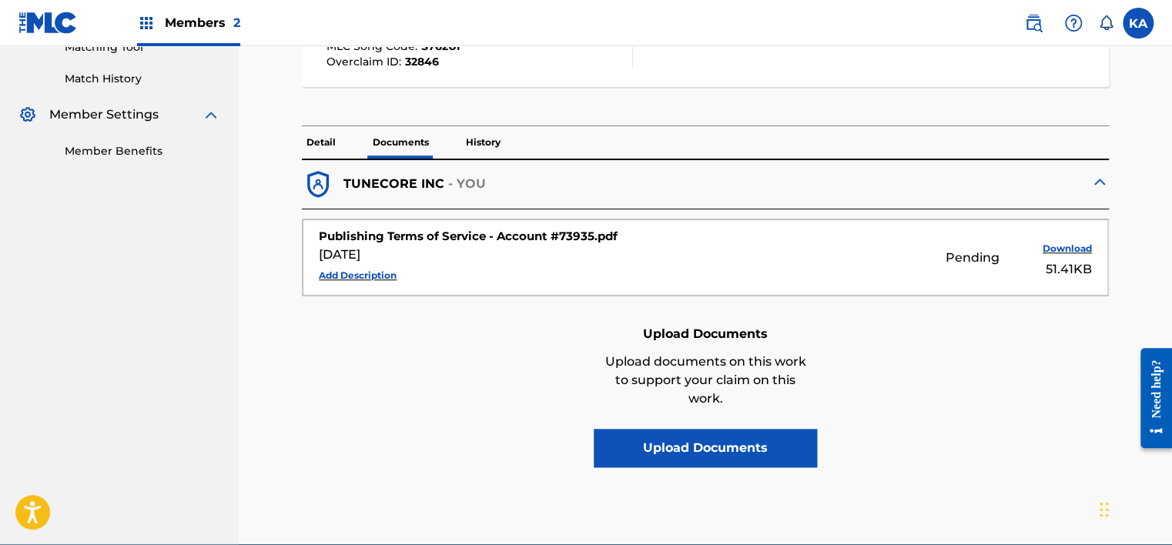
scroll to position [385, 0]
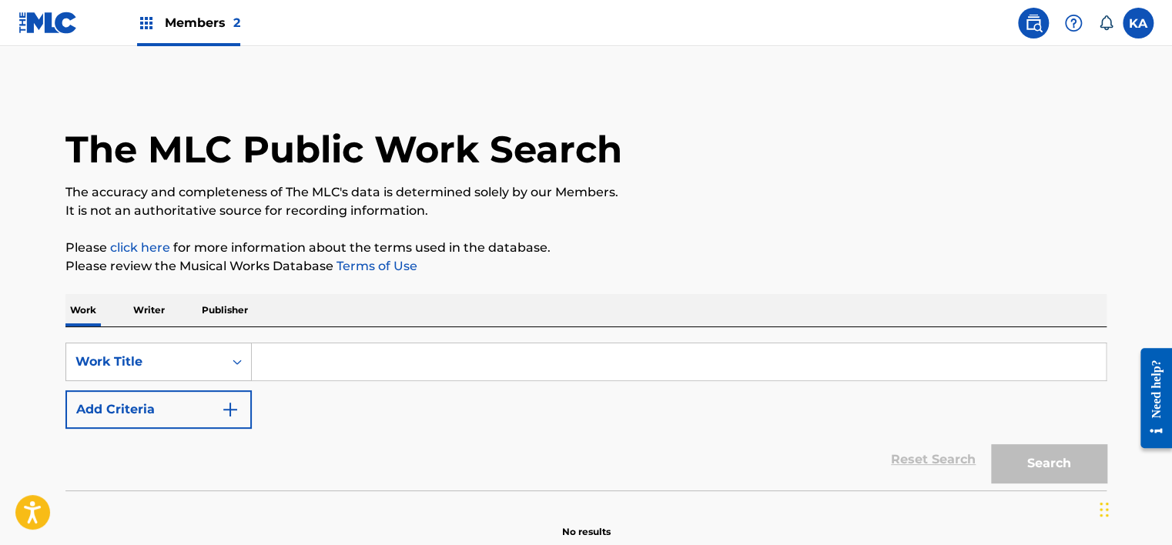
click at [182, 29] on span "Members 2" at bounding box center [202, 23] width 75 height 18
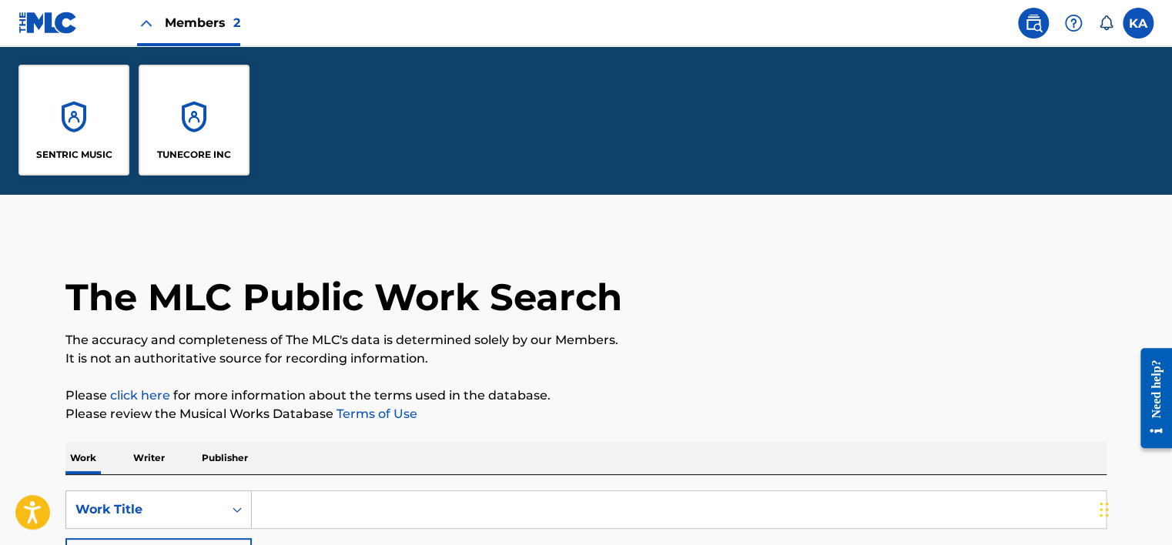
click at [207, 102] on div "TUNECORE INC" at bounding box center [194, 120] width 111 height 111
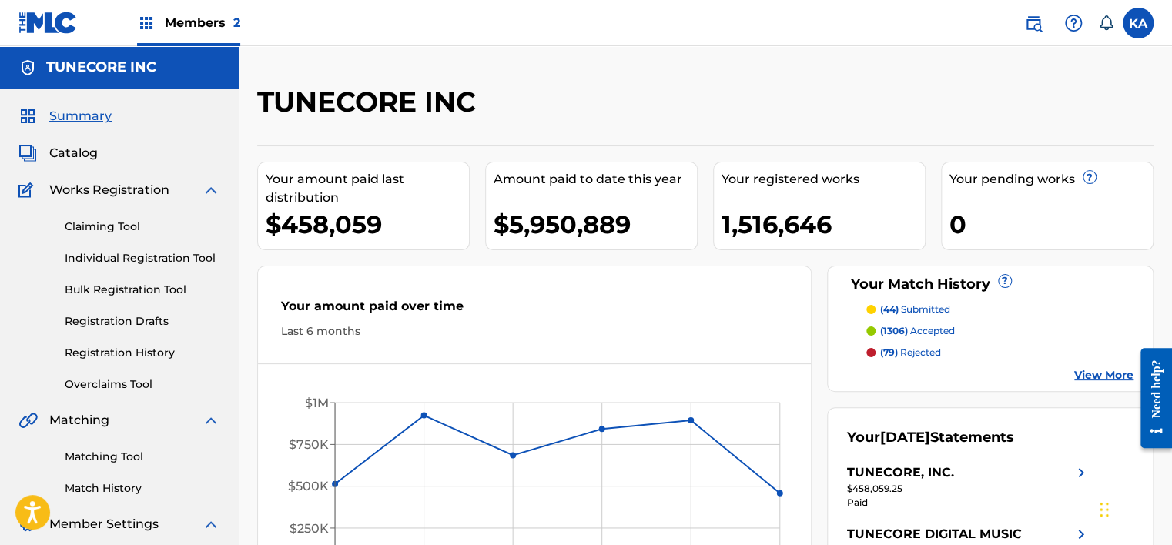
click at [169, 381] on link "Overclaims Tool" at bounding box center [143, 385] width 156 height 16
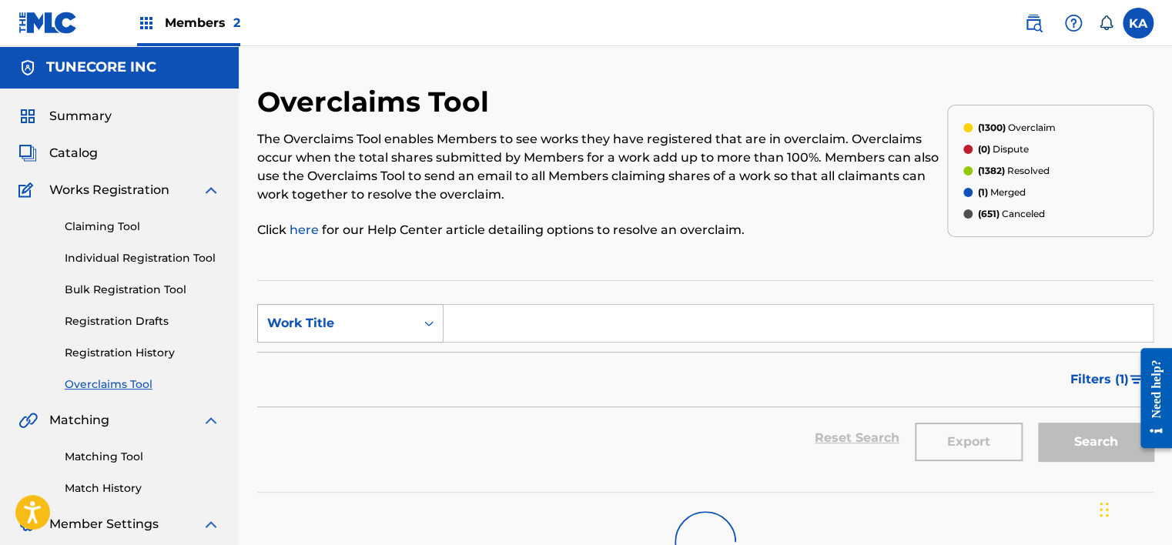
click at [413, 325] on div "Work Title" at bounding box center [350, 323] width 186 height 38
click at [376, 363] on div "MLC Song Code" at bounding box center [350, 362] width 185 height 38
click at [465, 323] on input "Search Form" at bounding box center [797, 323] width 709 height 37
paste input "MN9BPZ"
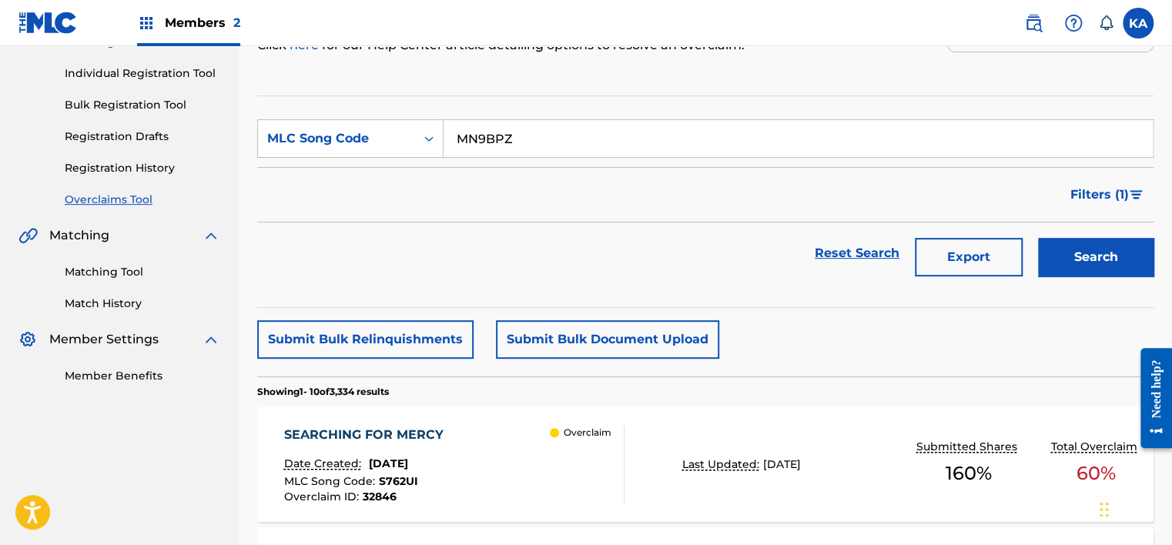
scroll to position [119, 0]
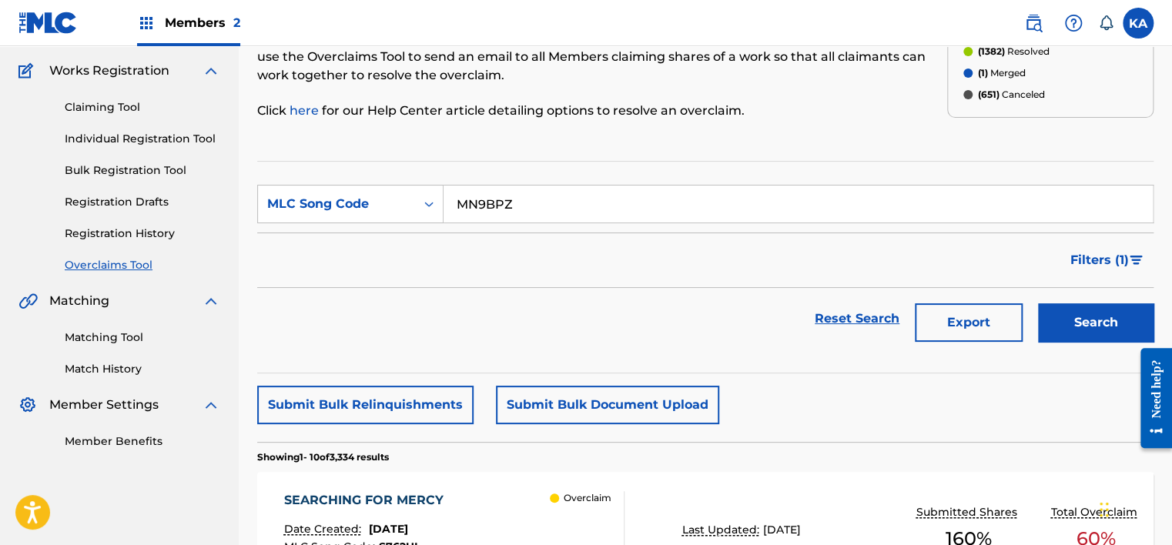
type input "MN9BPZ"
click at [1082, 302] on div "Search" at bounding box center [1091, 319] width 123 height 62
click at [1080, 306] on button "Search" at bounding box center [1095, 322] width 115 height 38
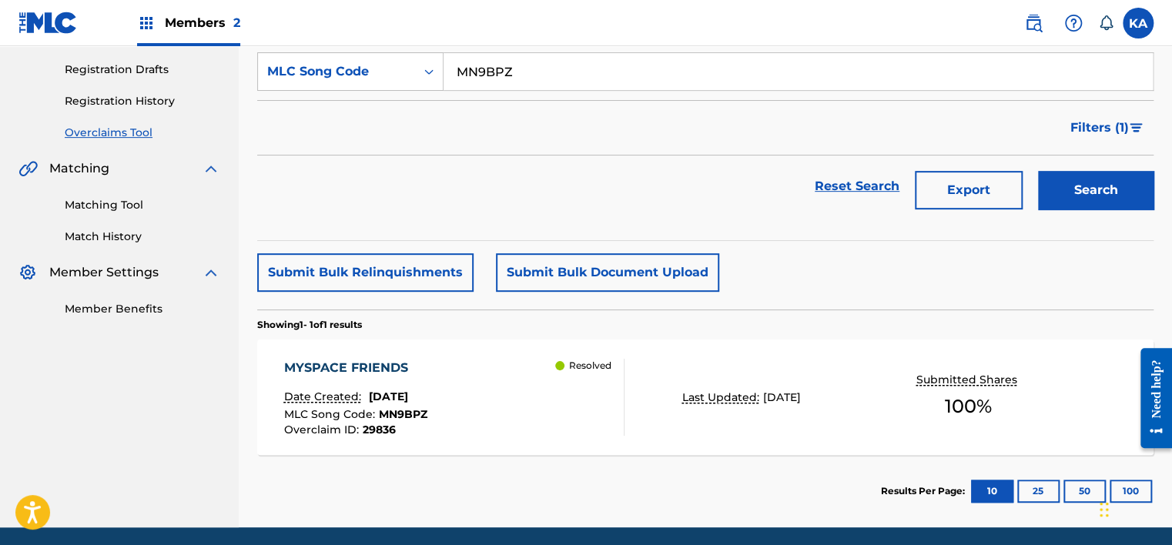
scroll to position [273, 0]
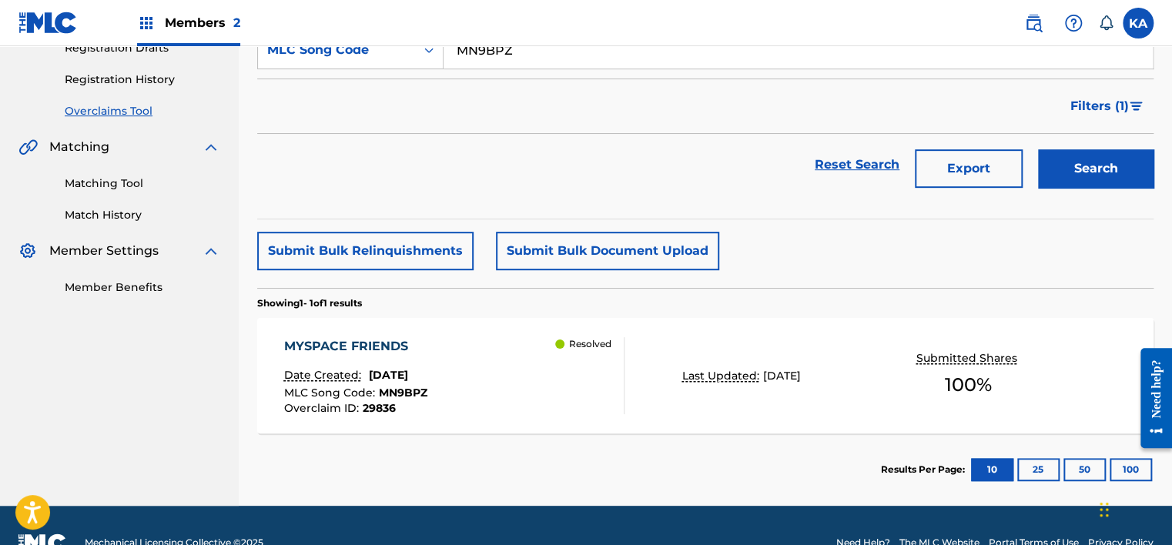
click at [590, 400] on div "Resolved" at bounding box center [589, 375] width 69 height 77
